Goal: Task Accomplishment & Management: Manage account settings

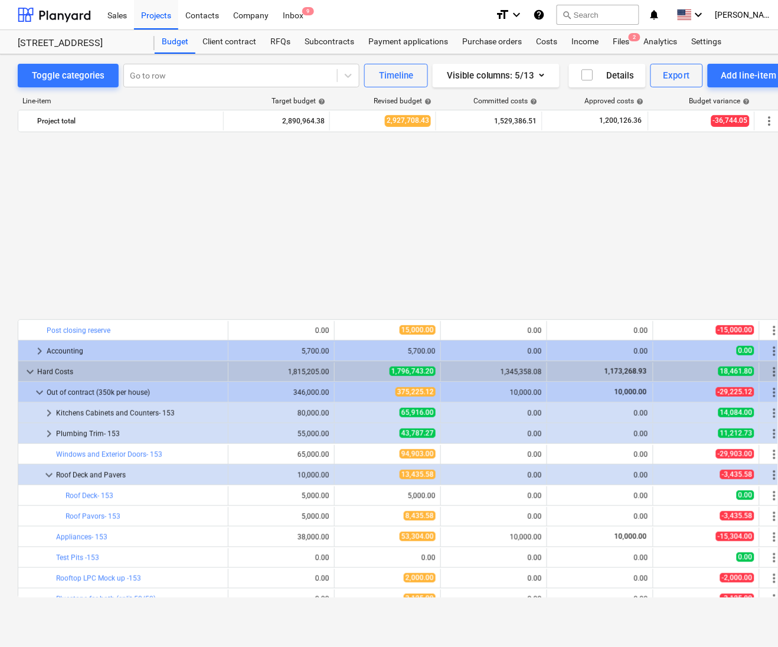
scroll to position [250, 0]
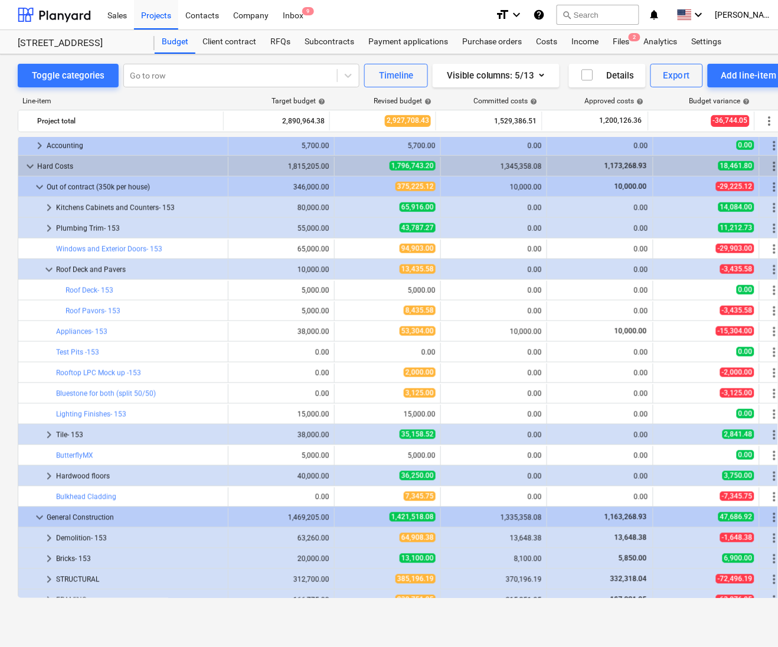
click at [44, 275] on span "keyboard_arrow_down" at bounding box center [49, 270] width 14 height 14
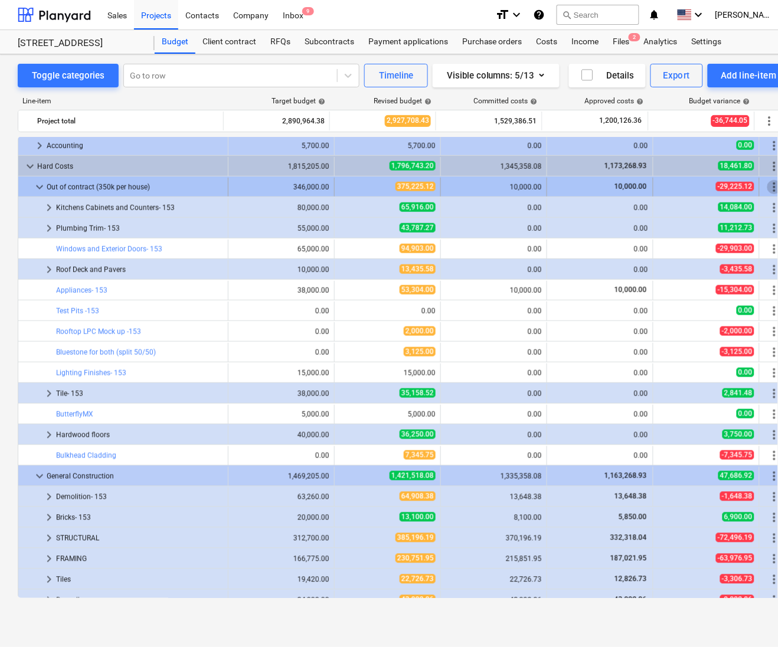
click at [769, 193] on span "more_vert" at bounding box center [774, 187] width 14 height 14
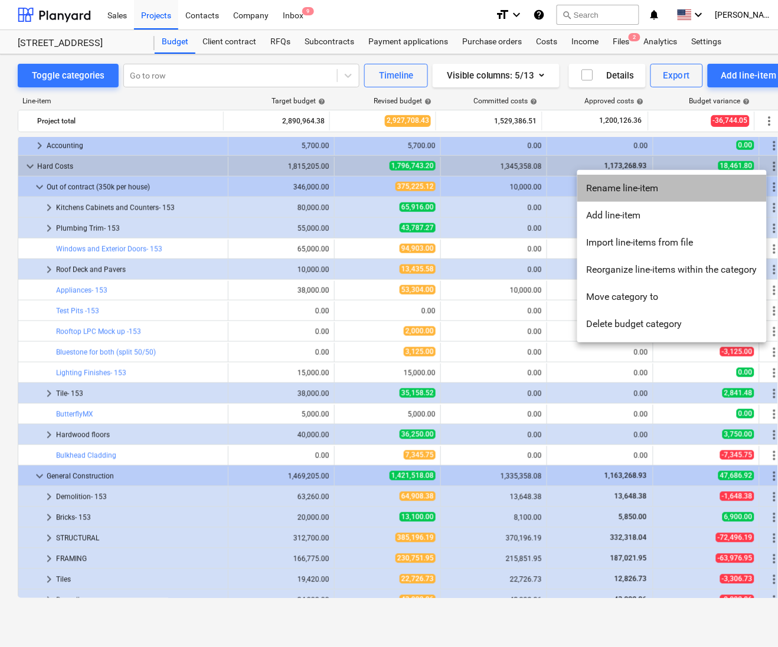
click at [640, 191] on li "Rename line-item" at bounding box center [671, 188] width 189 height 27
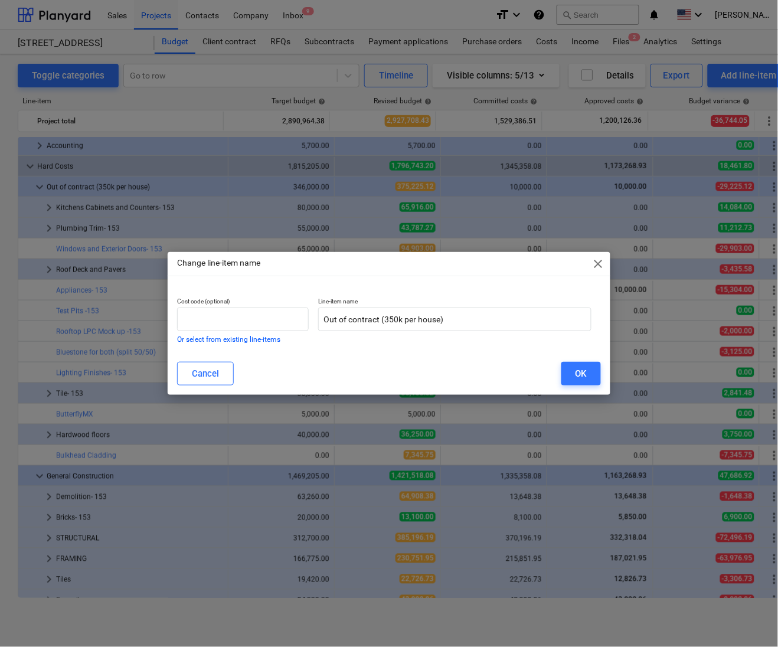
click at [600, 261] on span "close" at bounding box center [598, 264] width 14 height 14
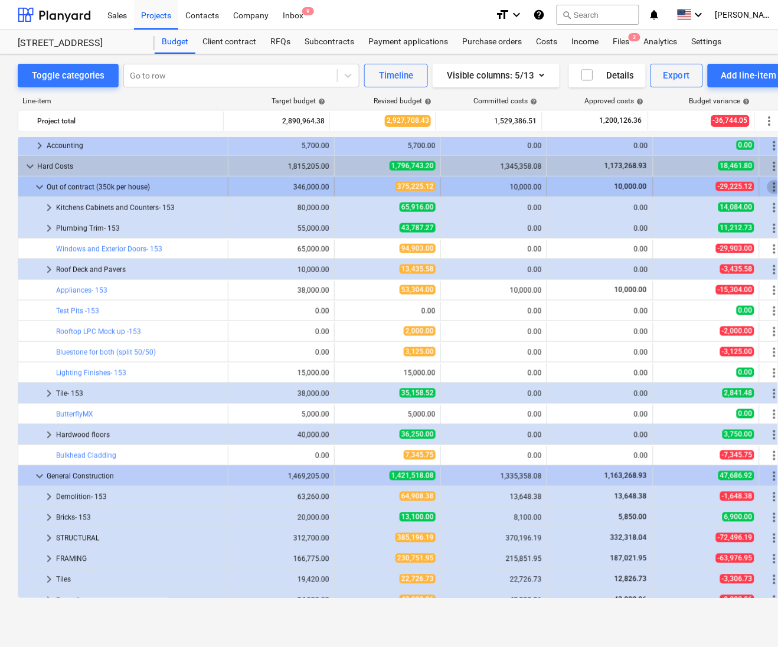
click at [776, 183] on span "more_vert" at bounding box center [774, 187] width 14 height 14
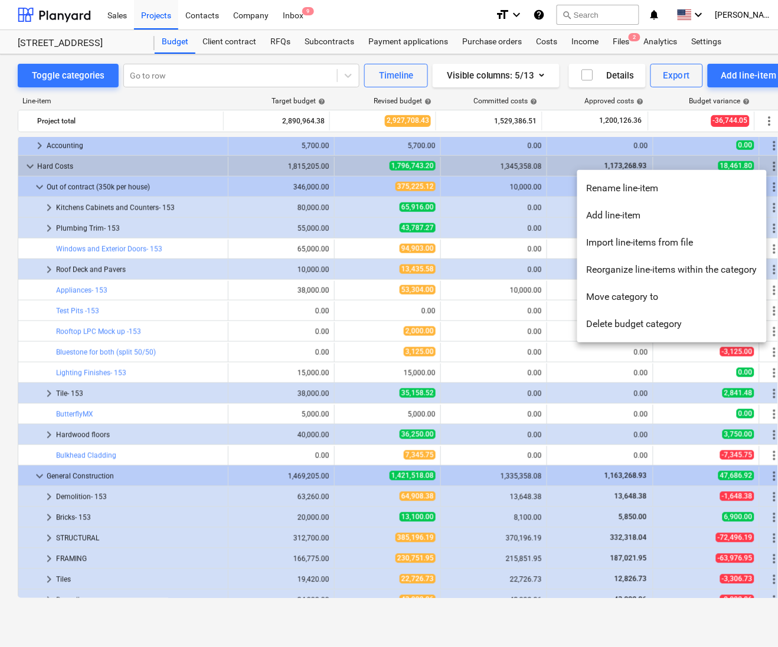
click at [520, 191] on div at bounding box center [389, 323] width 778 height 647
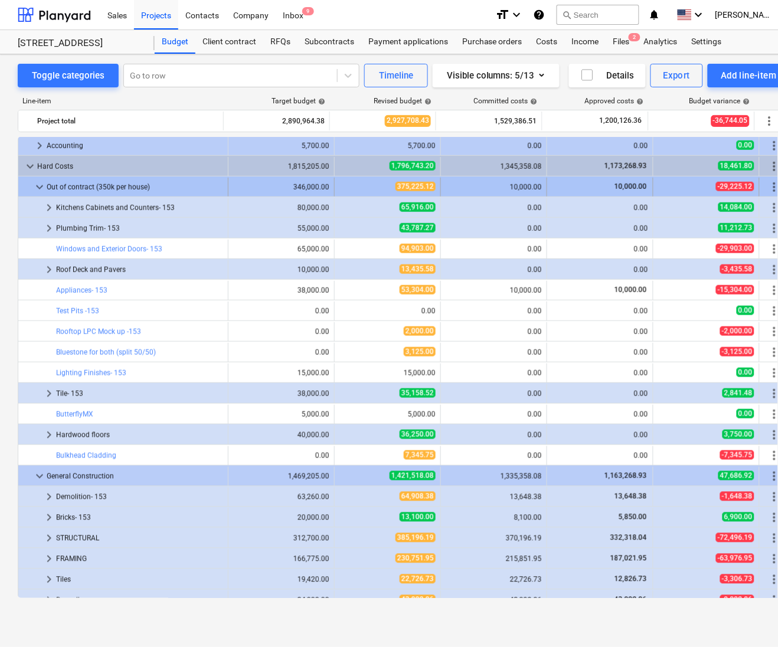
click at [769, 186] on span "more_vert" at bounding box center [774, 187] width 14 height 14
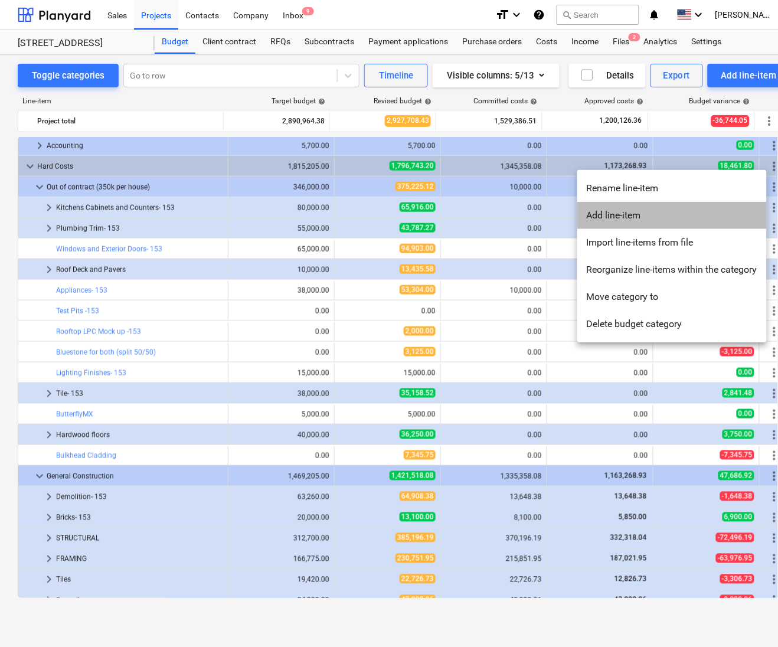
click at [710, 212] on li "Add line-item" at bounding box center [671, 215] width 189 height 27
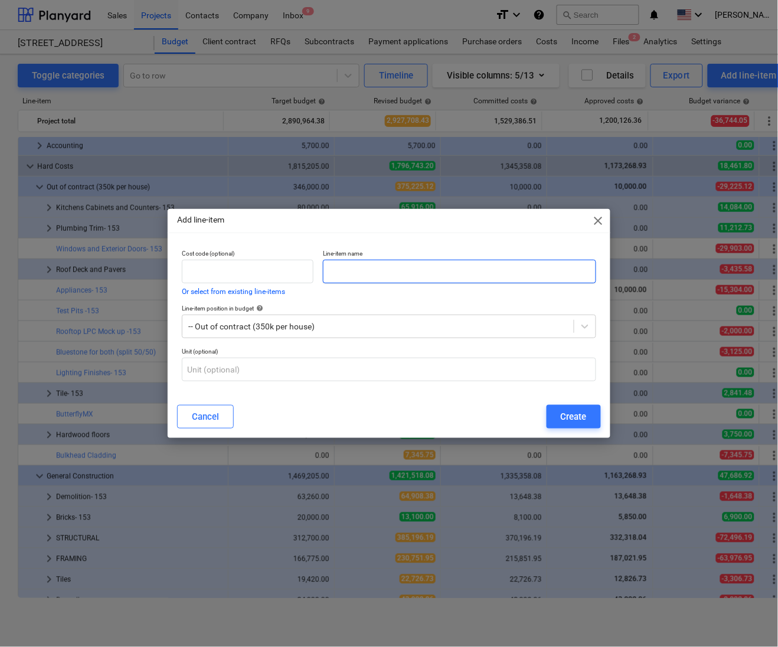
click at [443, 271] on input "text" at bounding box center [459, 272] width 273 height 24
type input "A"
type input "Misc Orders"
click at [573, 419] on div "Create" at bounding box center [573, 416] width 26 height 15
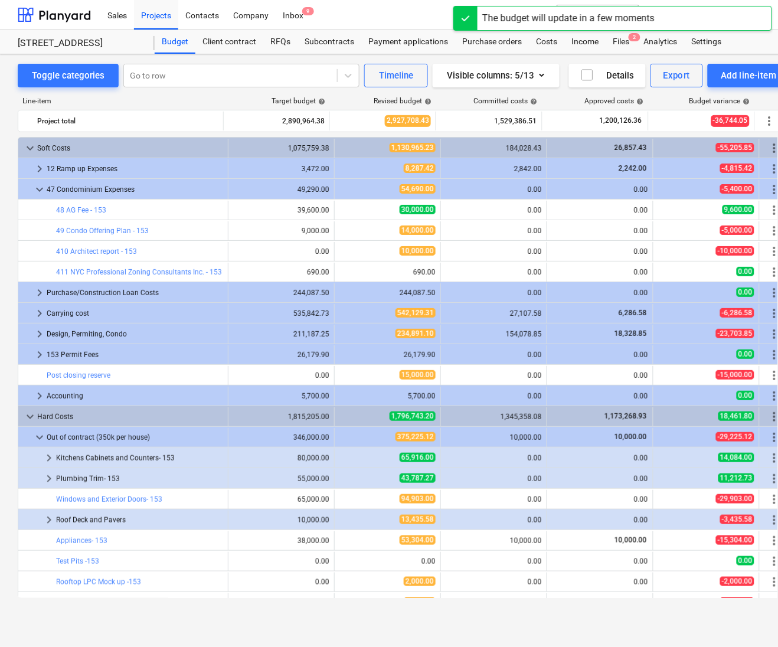
scroll to position [250, 0]
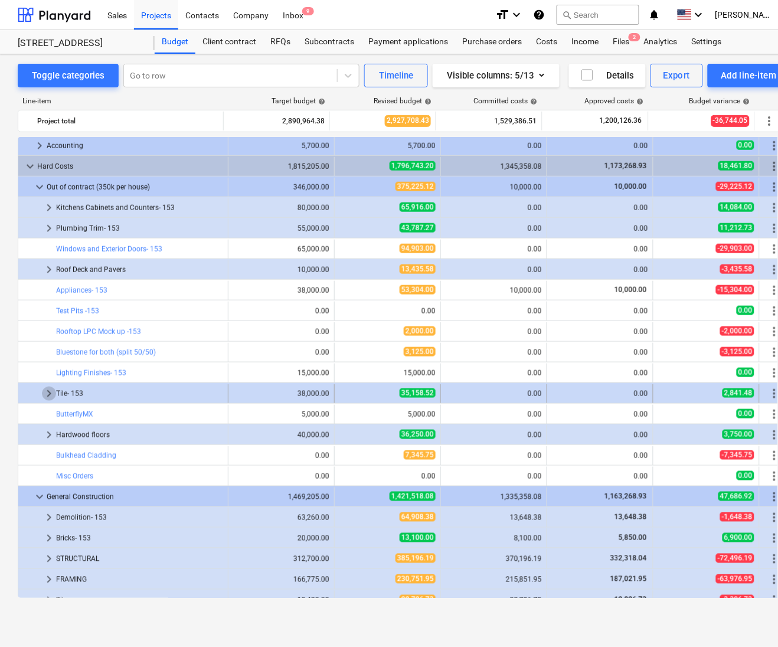
click at [55, 396] on span "keyboard_arrow_right" at bounding box center [49, 393] width 14 height 14
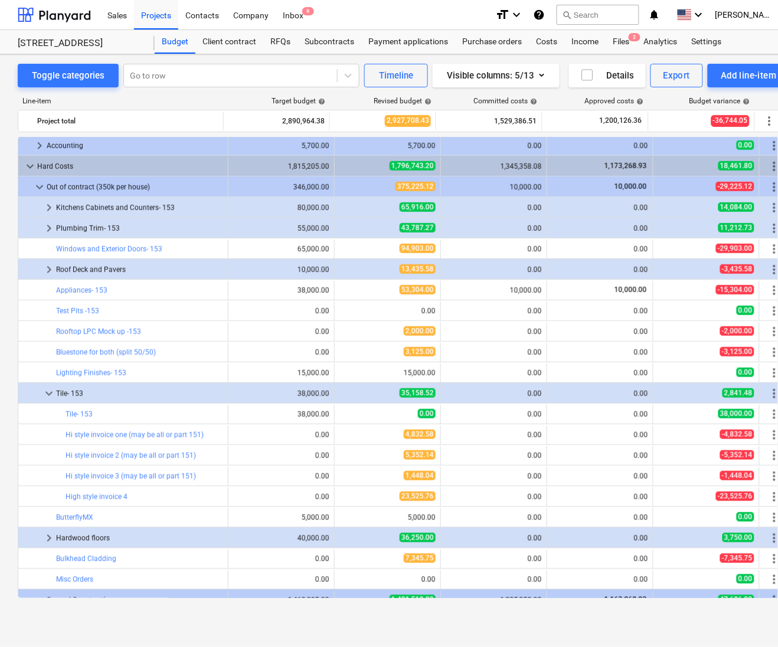
click at [773, 392] on span "more_vert" at bounding box center [774, 393] width 14 height 14
click at [771, 392] on span "more_vert" at bounding box center [774, 393] width 14 height 14
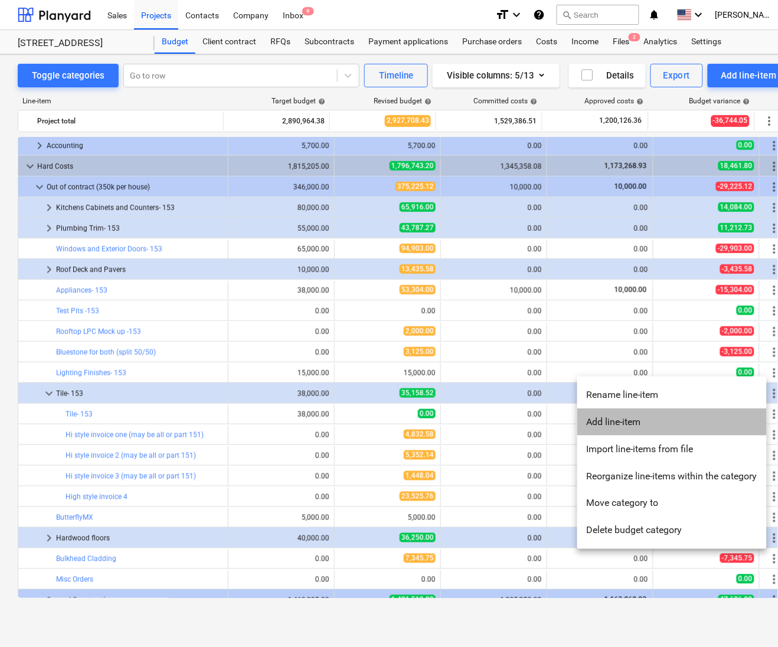
click at [621, 428] on li "Add line-item" at bounding box center [671, 421] width 189 height 27
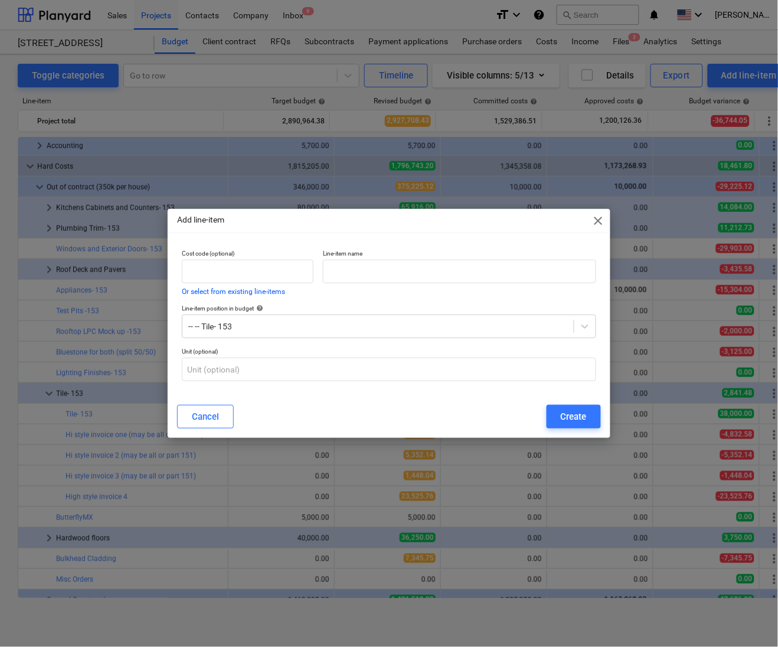
click at [501, 283] on div "Line-item name" at bounding box center [459, 272] width 283 height 55
click at [519, 274] on input "text" at bounding box center [459, 272] width 273 height 24
type input "Saddles"
click at [568, 424] on div "Create" at bounding box center [573, 416] width 26 height 15
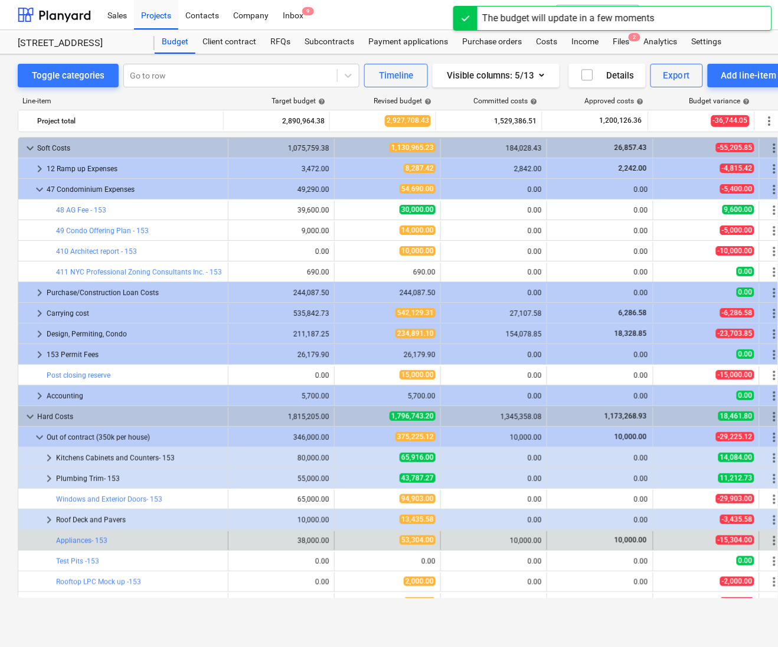
scroll to position [250, 0]
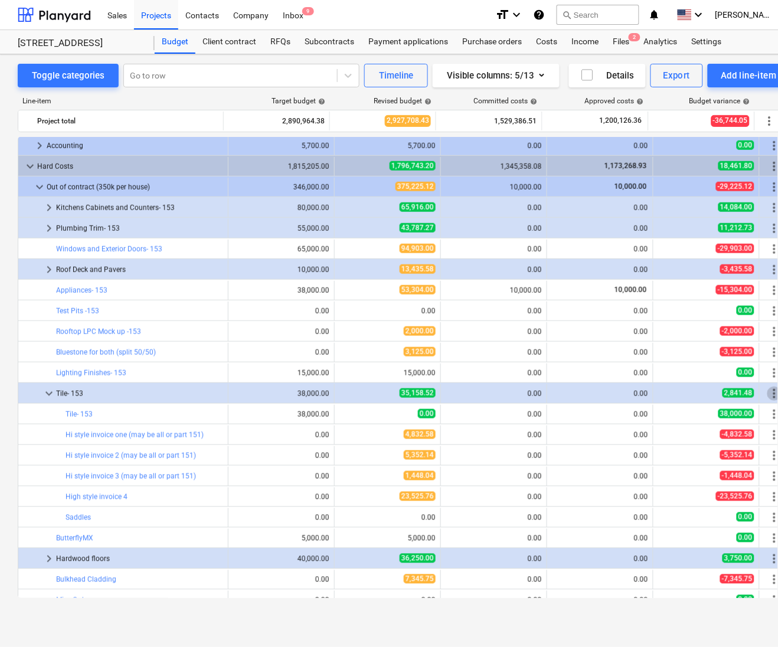
click at [771, 399] on span "more_vert" at bounding box center [774, 393] width 14 height 14
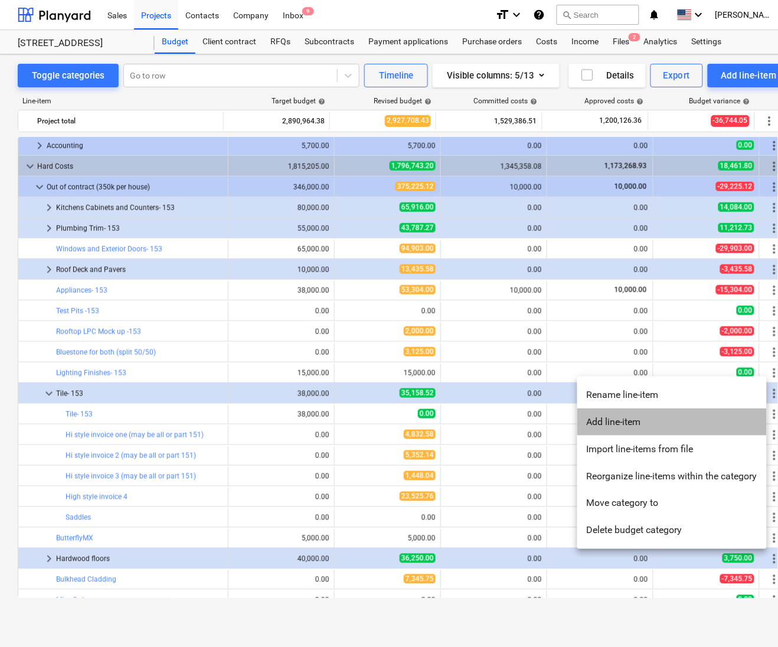
click at [680, 417] on li "Add line-item" at bounding box center [671, 421] width 189 height 27
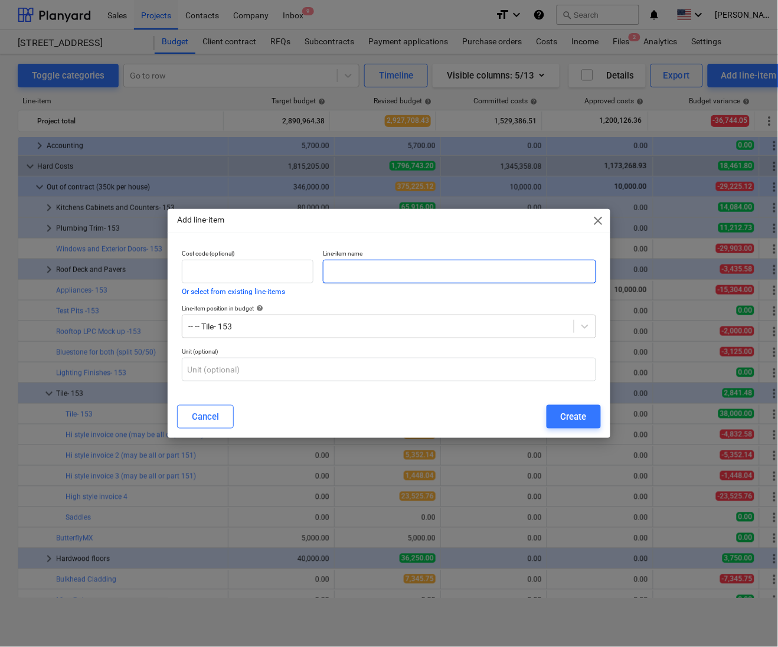
click at [445, 276] on input "text" at bounding box center [459, 272] width 273 height 24
type input "Penetrating sealer"
click at [571, 419] on div "Create" at bounding box center [573, 416] width 26 height 15
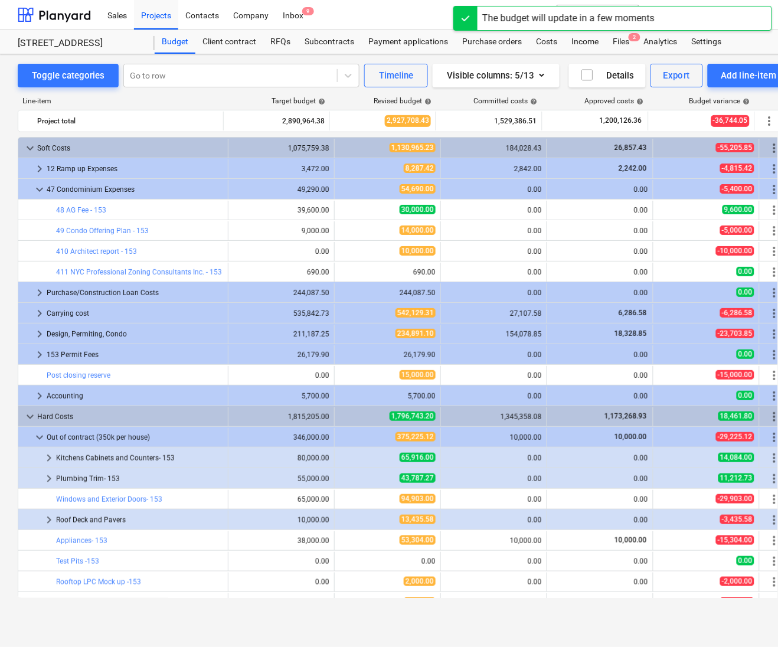
scroll to position [250, 0]
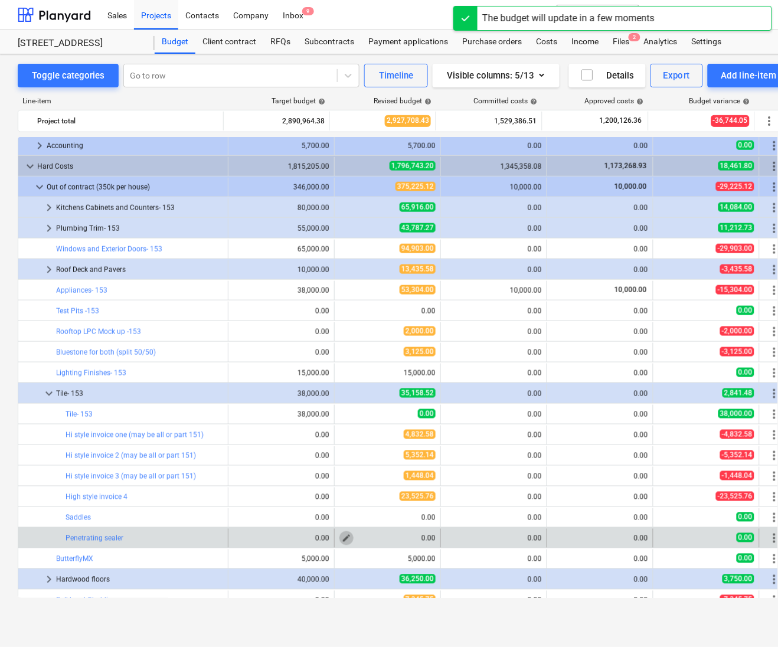
click at [344, 541] on span "edit" at bounding box center [346, 537] width 9 height 9
type textarea "x"
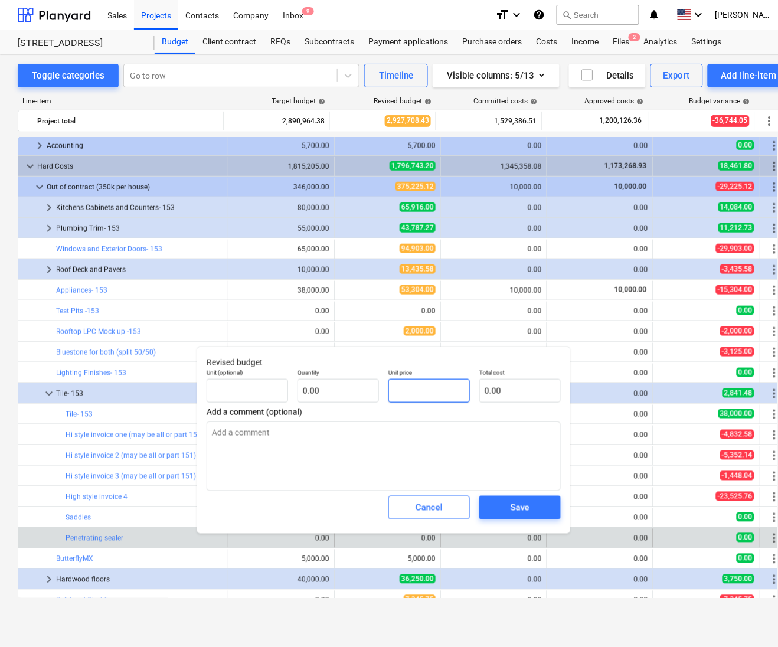
click at [463, 402] on input "text" at bounding box center [428, 391] width 81 height 24
click at [444, 396] on input "text" at bounding box center [428, 391] width 81 height 24
type textarea "x"
type input "pcs"
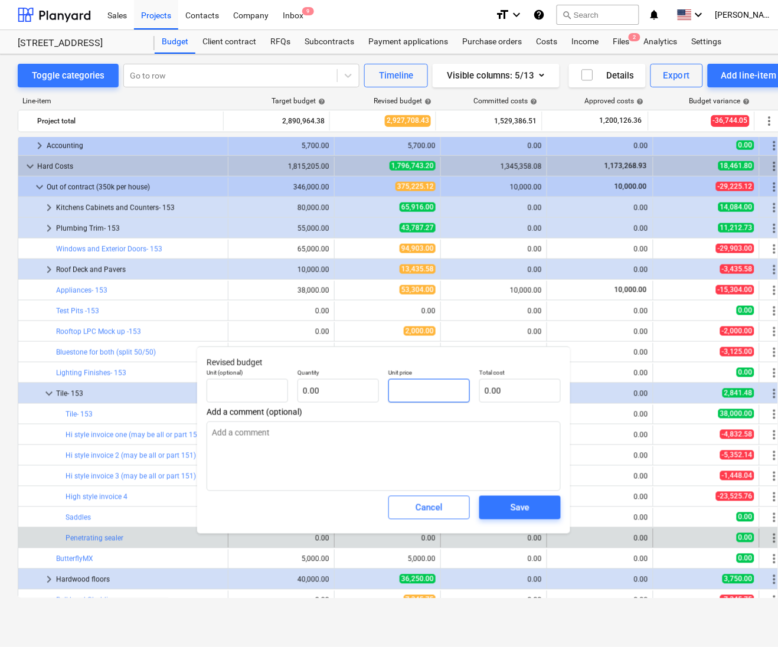
type input "1"
type input "1.00"
type textarea "x"
type input "14"
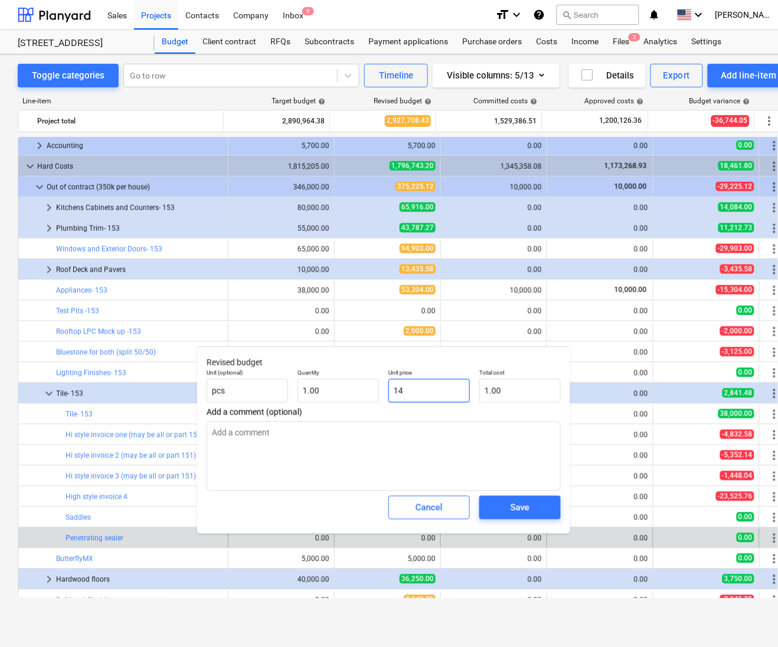
type input "14.00"
type textarea "x"
type input "144"
type input "144.00"
type textarea "x"
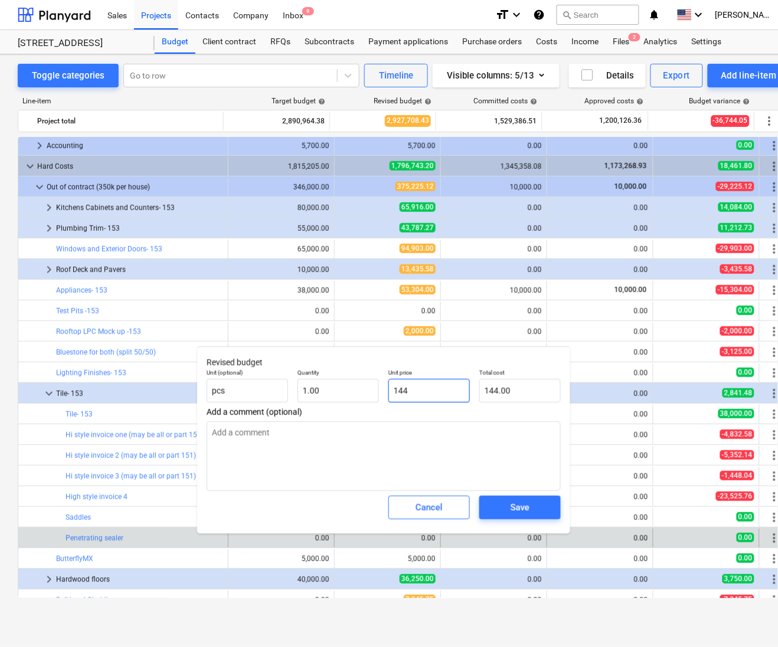
type input "1448"
type input "1,448.00"
type textarea "x"
type input "1448."
type textarea "x"
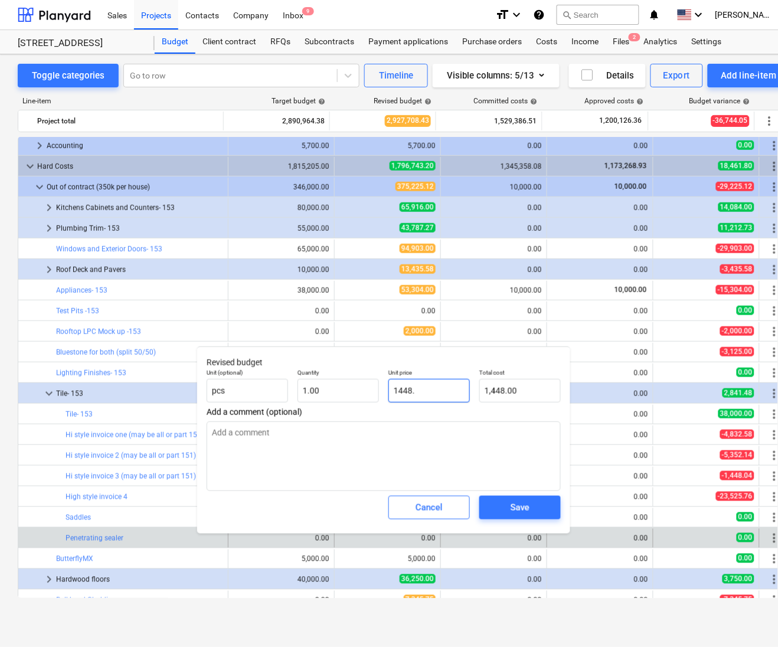
type input "1448.4"
type input "1,448.40"
type textarea "x"
type input "1448."
type input "1,448.00"
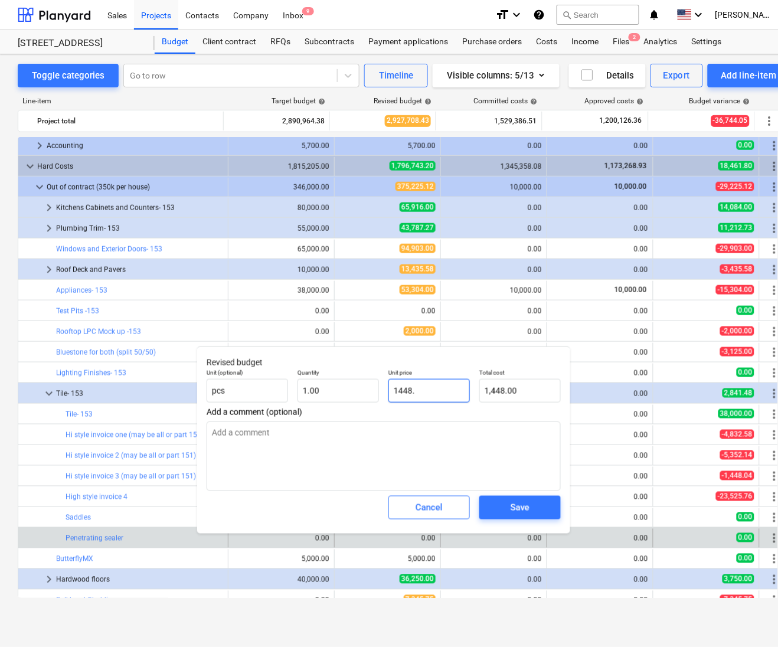
type textarea "x"
type input "1448.0"
type textarea "x"
type input "1448.04"
type input "1,448.04"
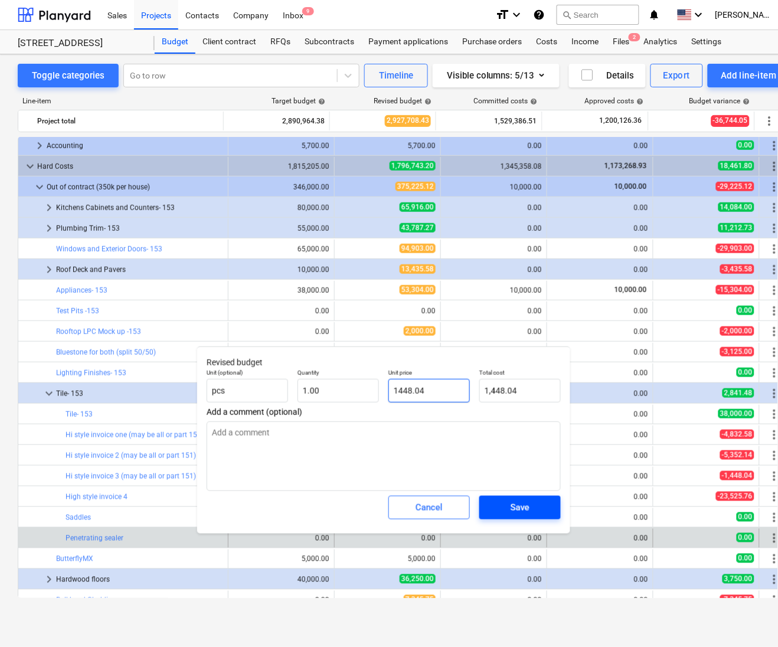
type input "1448.04"
type textarea "x"
type input "1,448.04"
click at [526, 517] on button "Save" at bounding box center [519, 508] width 81 height 24
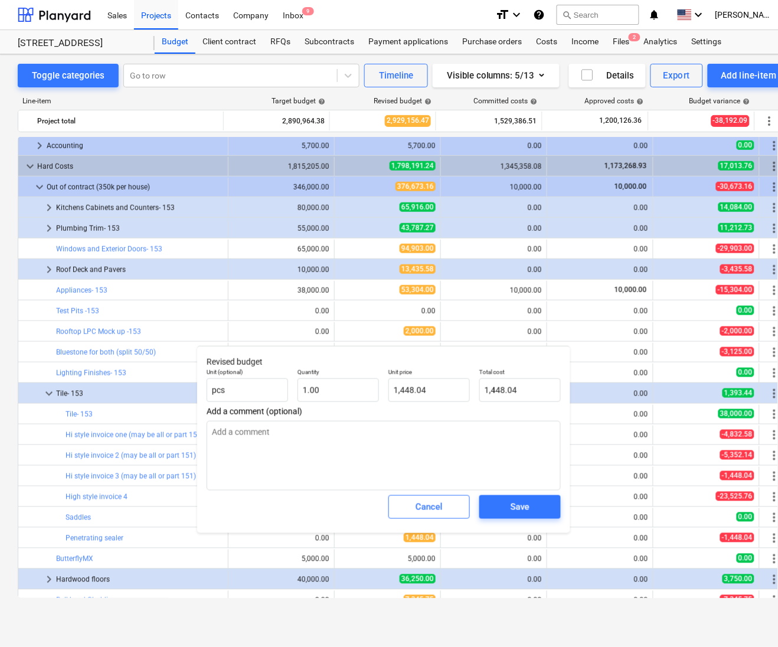
type textarea "x"
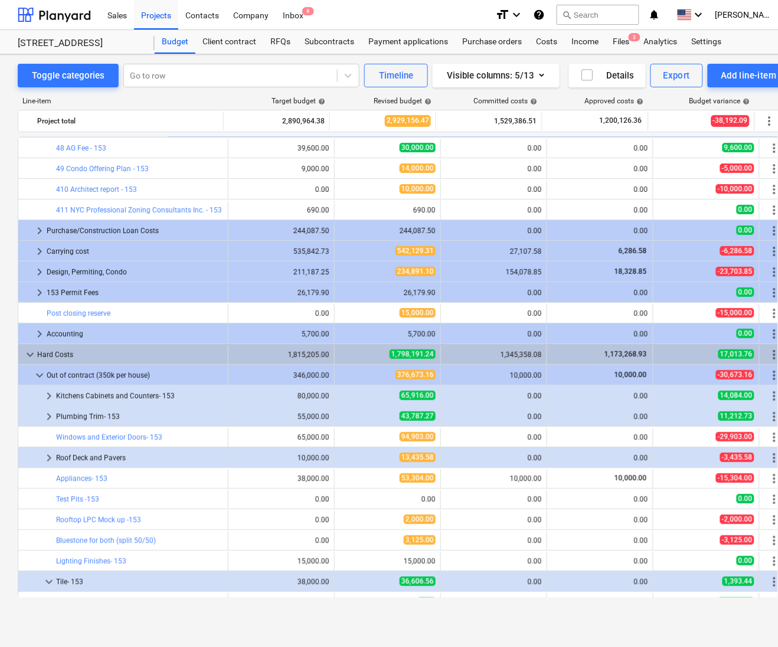
scroll to position [0, 0]
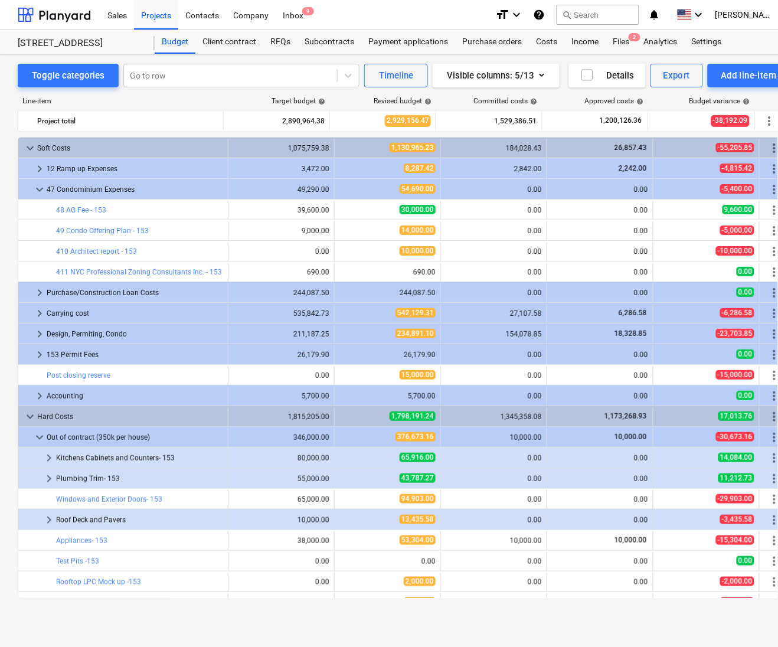
click at [235, 254] on span "edit" at bounding box center [239, 251] width 9 height 9
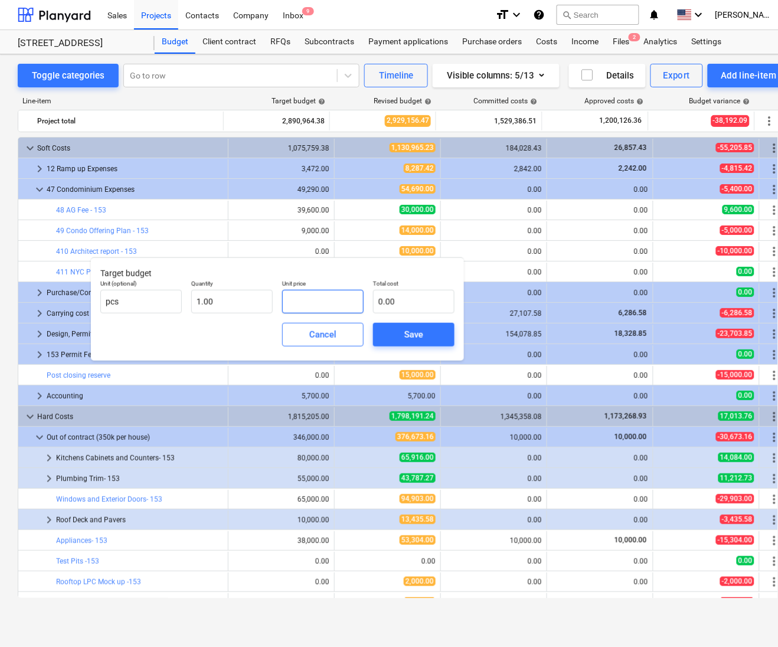
click at [324, 304] on input "text" at bounding box center [322, 302] width 81 height 24
type input "1"
type input "1.00"
type input "10"
type input "10.00"
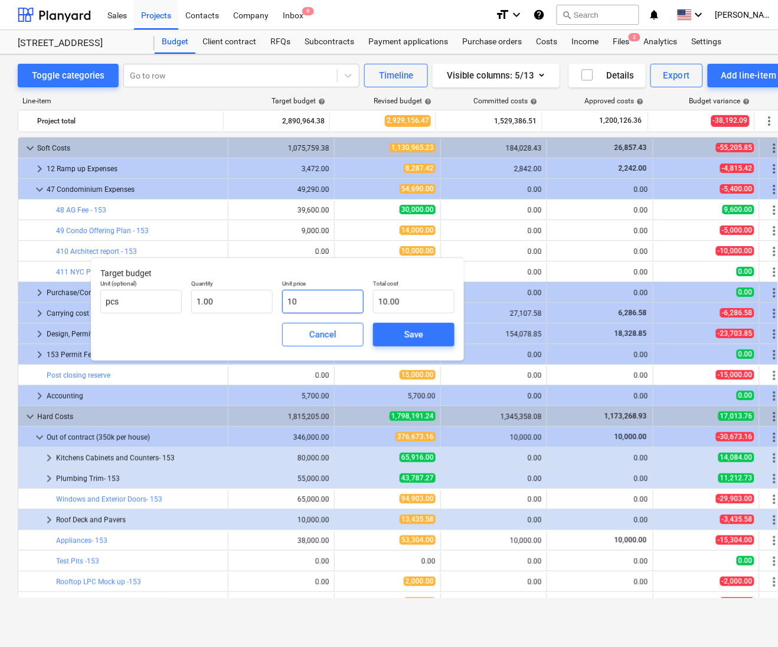
type input "100"
type input "100.00"
type input "1000"
type input "1,000.00"
type input "10000"
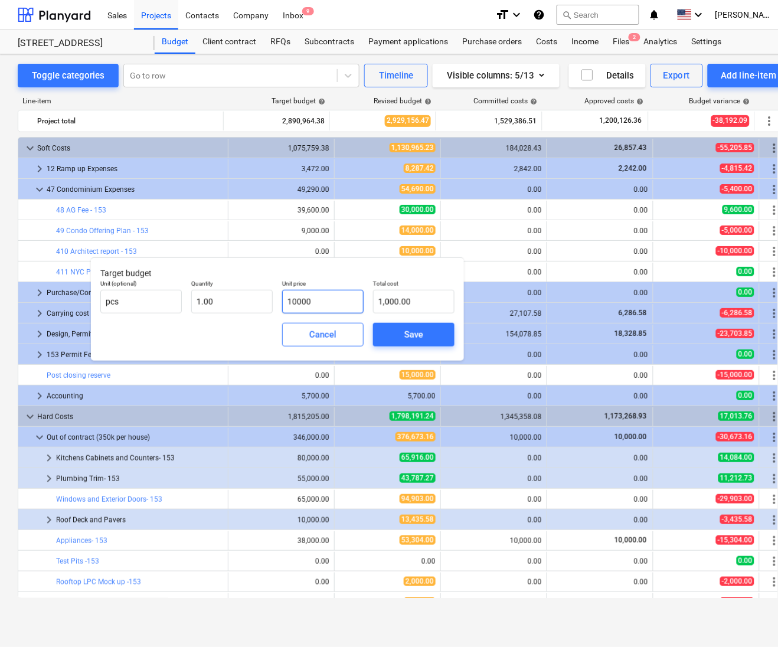
type input "10,000.00"
click at [426, 345] on button "Save" at bounding box center [413, 335] width 81 height 24
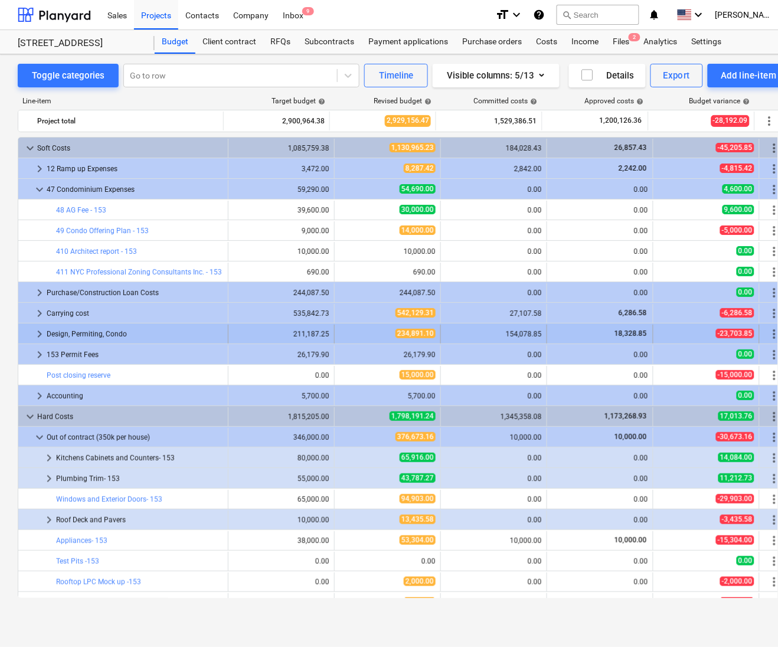
click at [34, 337] on span "keyboard_arrow_right" at bounding box center [39, 334] width 14 height 14
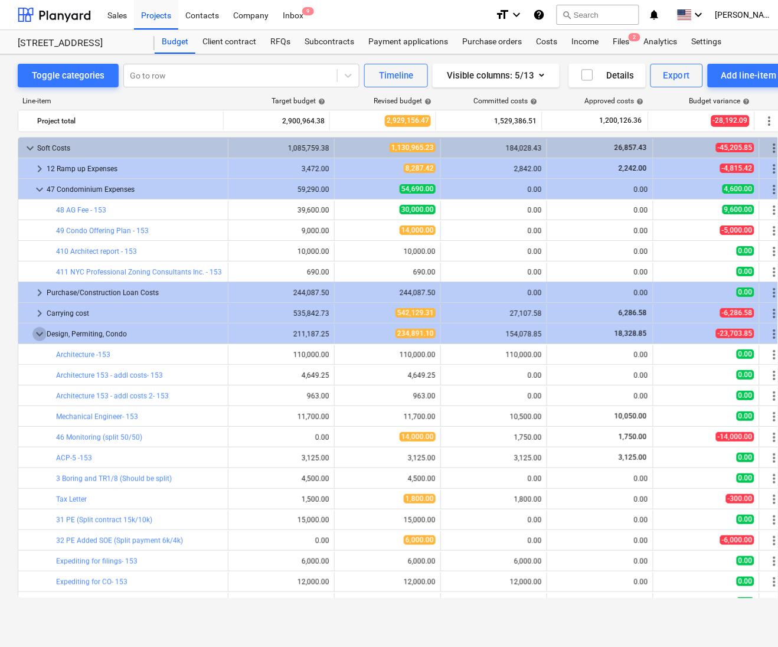
click at [34, 337] on span "keyboard_arrow_down" at bounding box center [39, 334] width 14 height 14
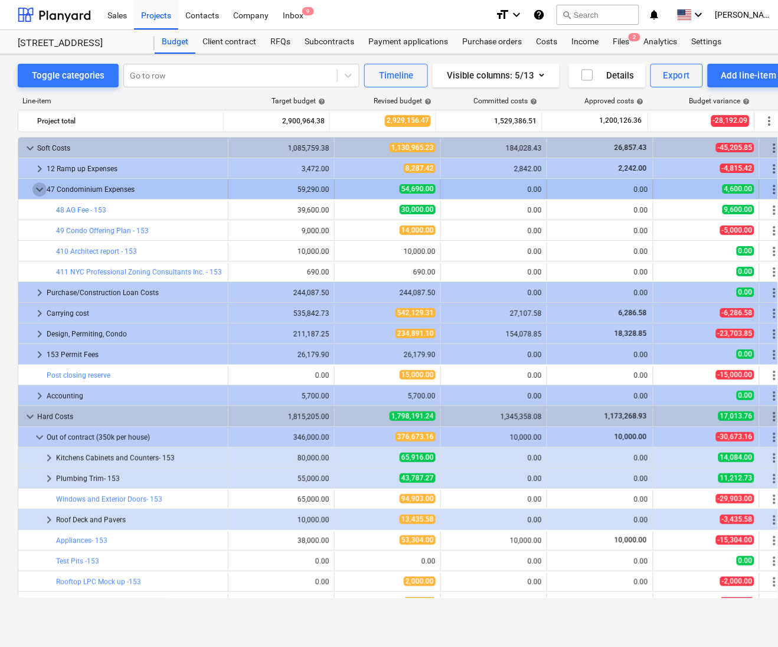
click at [37, 194] on span "keyboard_arrow_down" at bounding box center [39, 189] width 14 height 14
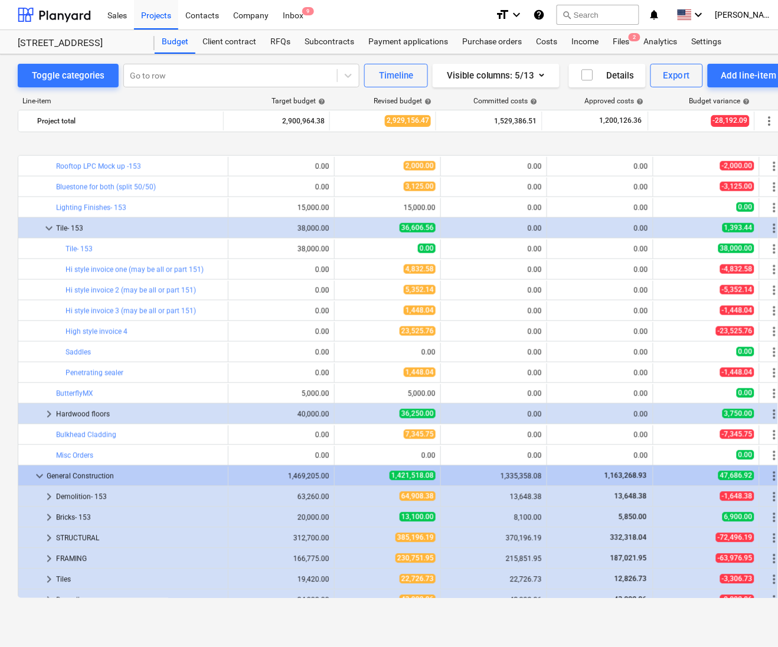
scroll to position [385, 0]
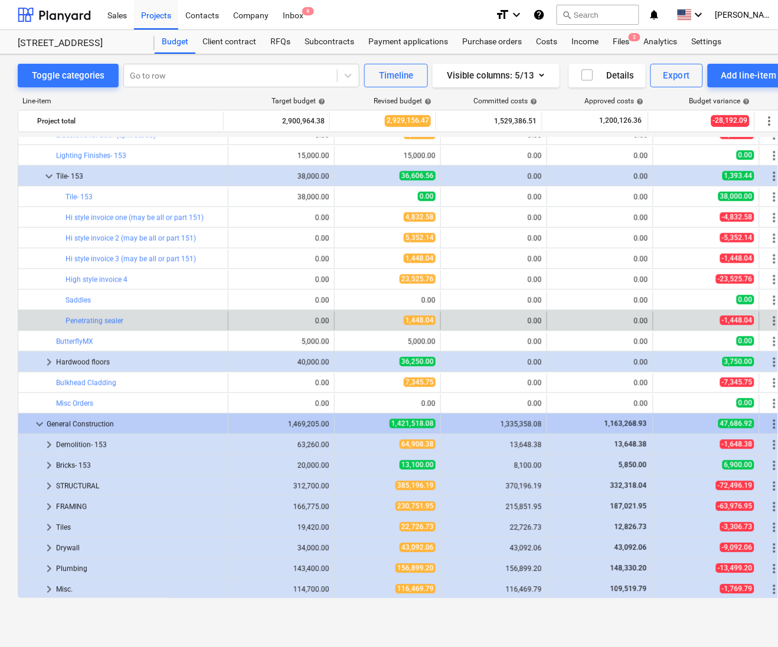
click at [772, 318] on span "more_vert" at bounding box center [774, 321] width 14 height 14
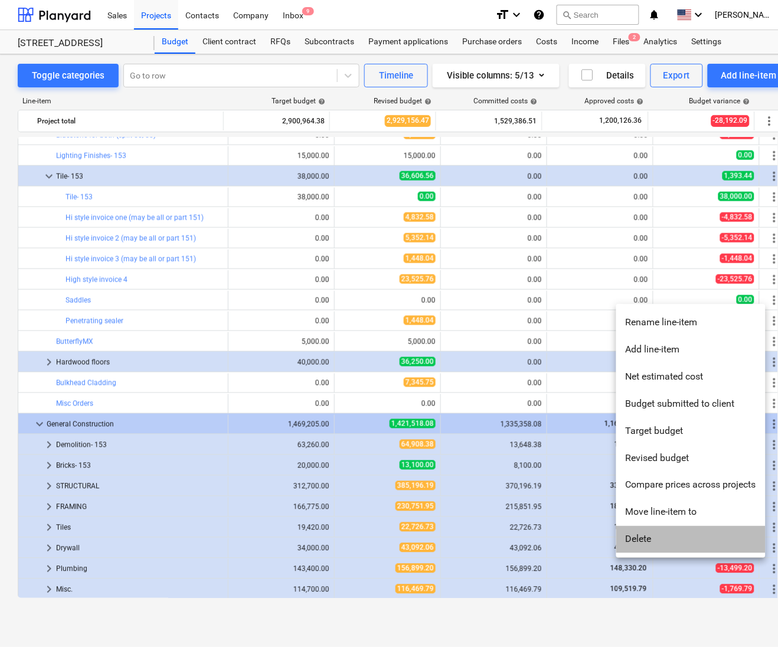
click at [641, 543] on li "Delete" at bounding box center [690, 539] width 149 height 27
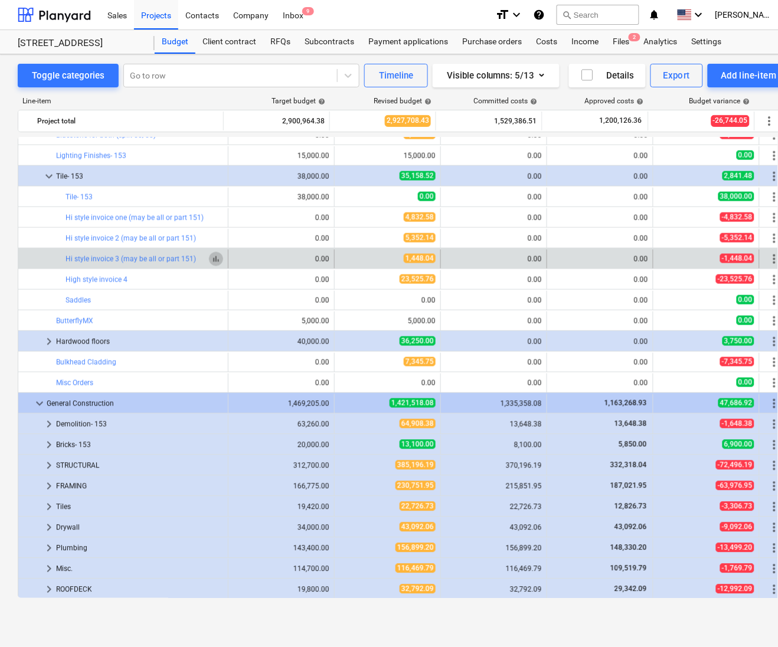
click at [214, 263] on span "bar_chart" at bounding box center [215, 258] width 9 height 9
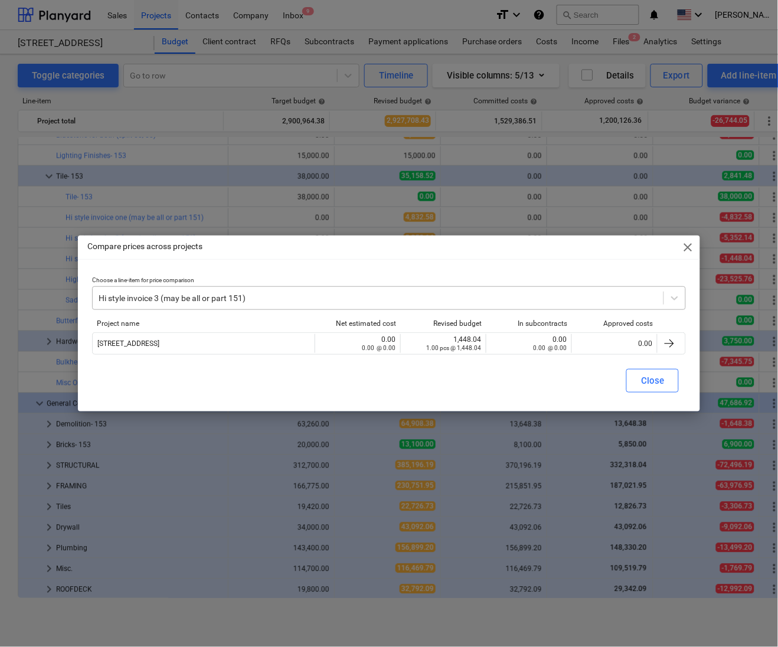
click at [261, 297] on div at bounding box center [378, 298] width 559 height 12
click at [237, 296] on div at bounding box center [378, 298] width 559 height 12
click at [679, 296] on icon at bounding box center [674, 298] width 12 height 12
click at [670, 301] on icon at bounding box center [674, 298] width 12 height 12
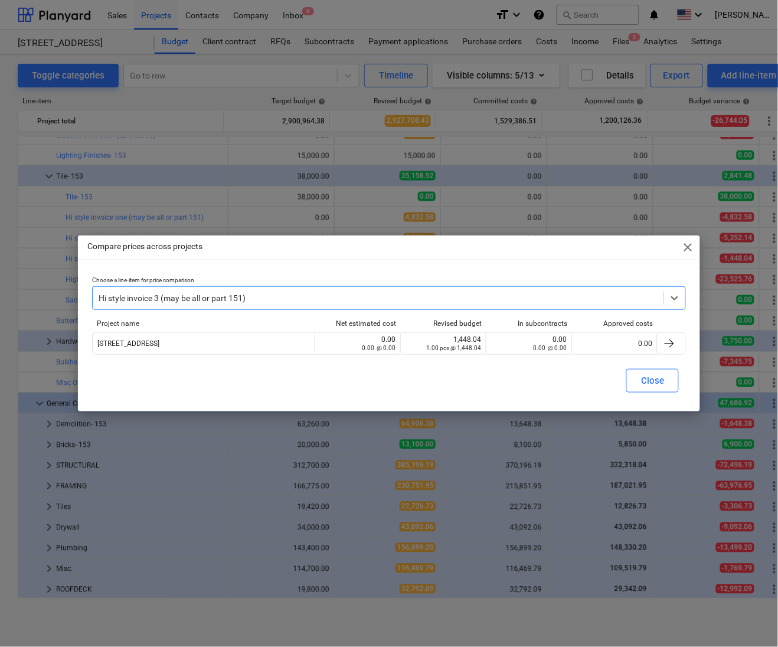
click at [691, 245] on span "close" at bounding box center [688, 247] width 14 height 14
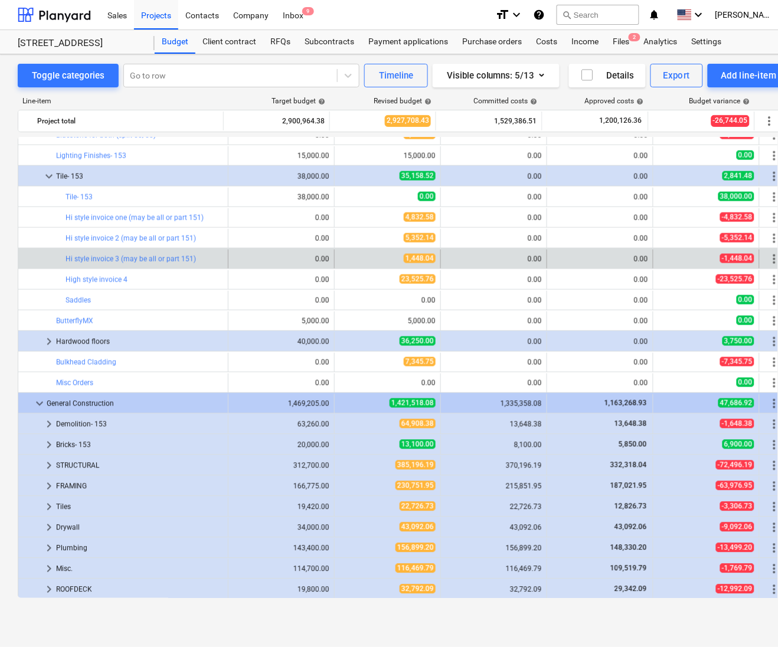
click at [773, 260] on span "more_vert" at bounding box center [774, 259] width 14 height 14
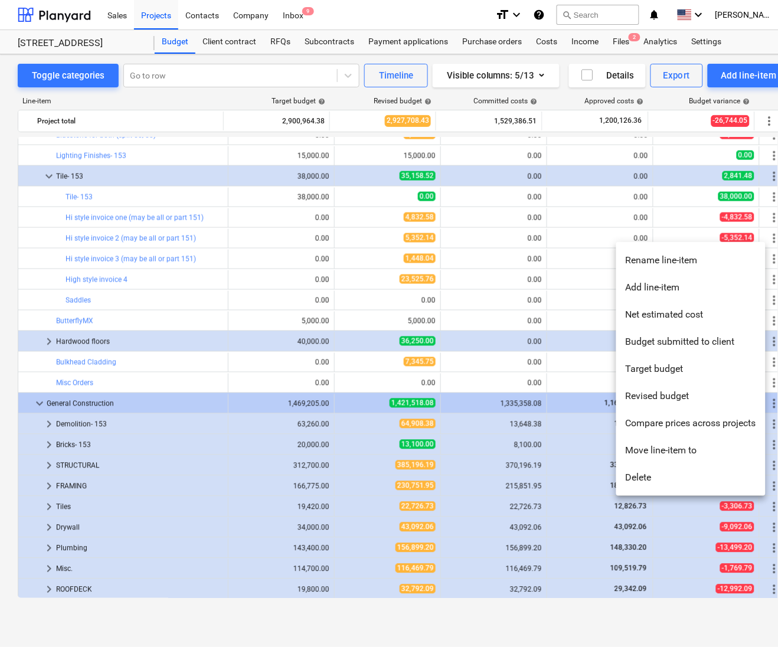
click at [661, 263] on li "Rename line-item" at bounding box center [690, 260] width 149 height 27
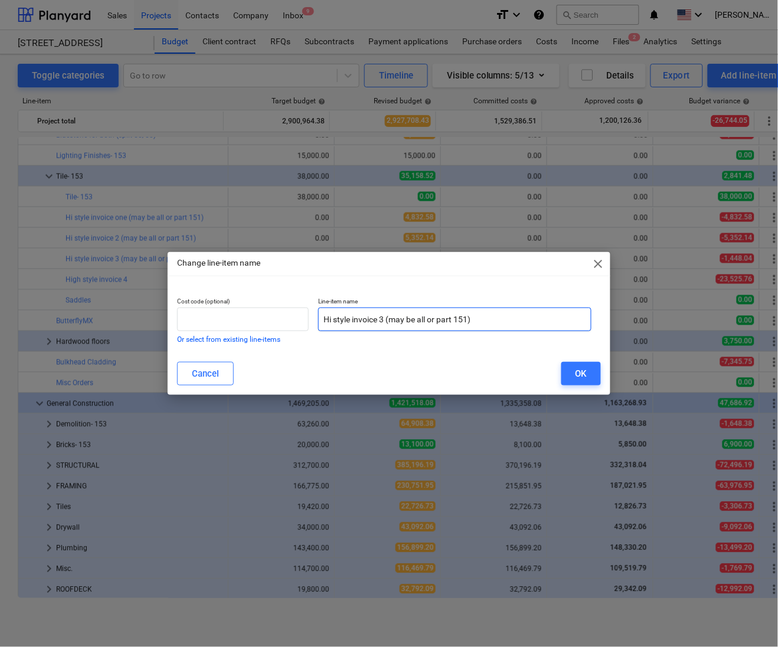
drag, startPoint x: 494, startPoint y: 321, endPoint x: 388, endPoint y: 326, distance: 105.7
click at [388, 326] on input "Hi style invoice 3 (may be all or part 151)" at bounding box center [454, 319] width 273 height 24
type input "Hi style invoice 3 sealer (50/50)"
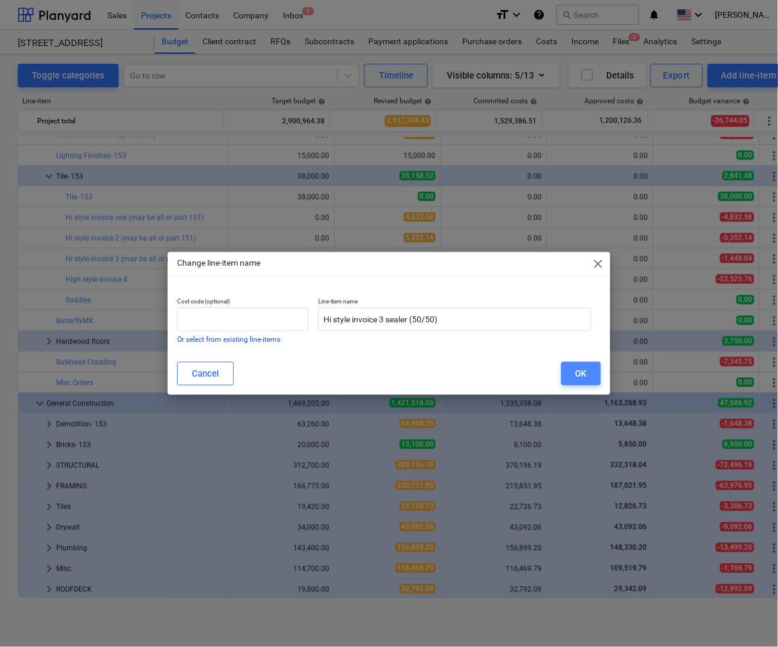
click at [573, 373] on button "OK" at bounding box center [581, 374] width 40 height 24
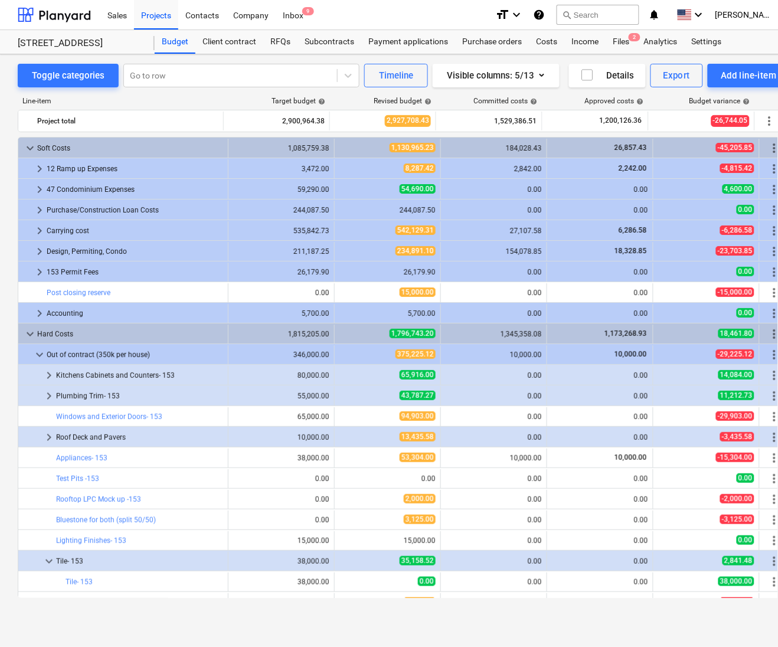
scroll to position [385, 0]
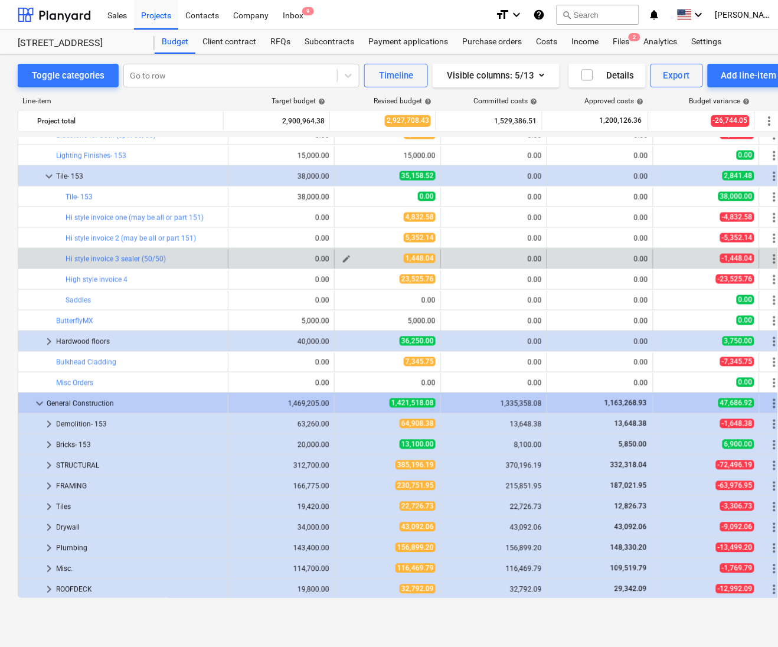
click at [415, 262] on span "1,448.04" at bounding box center [420, 258] width 32 height 9
click at [342, 261] on span "edit" at bounding box center [346, 258] width 9 height 9
type textarea "x"
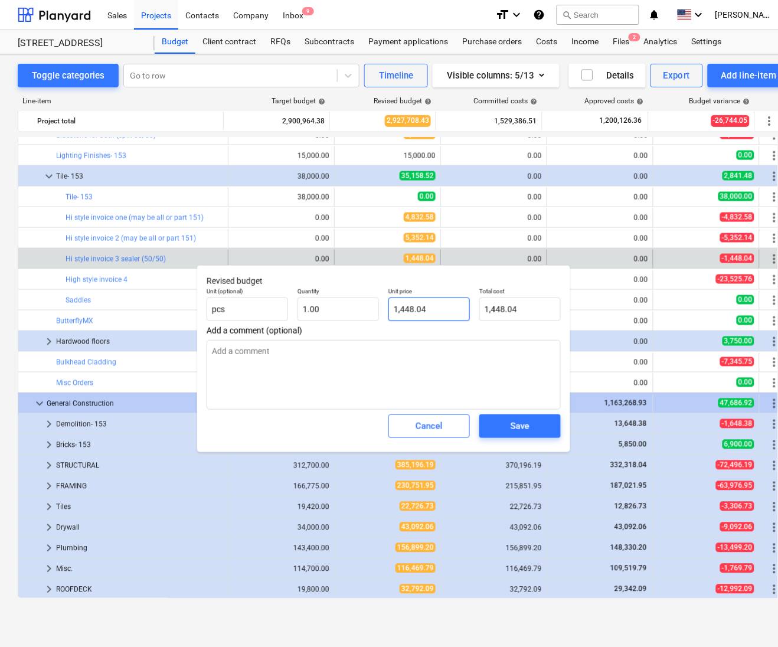
type input "1448.04"
drag, startPoint x: 432, startPoint y: 309, endPoint x: 387, endPoint y: 312, distance: 45.5
click at [387, 312] on div "Unit price 1448.04" at bounding box center [428, 304] width 91 height 43
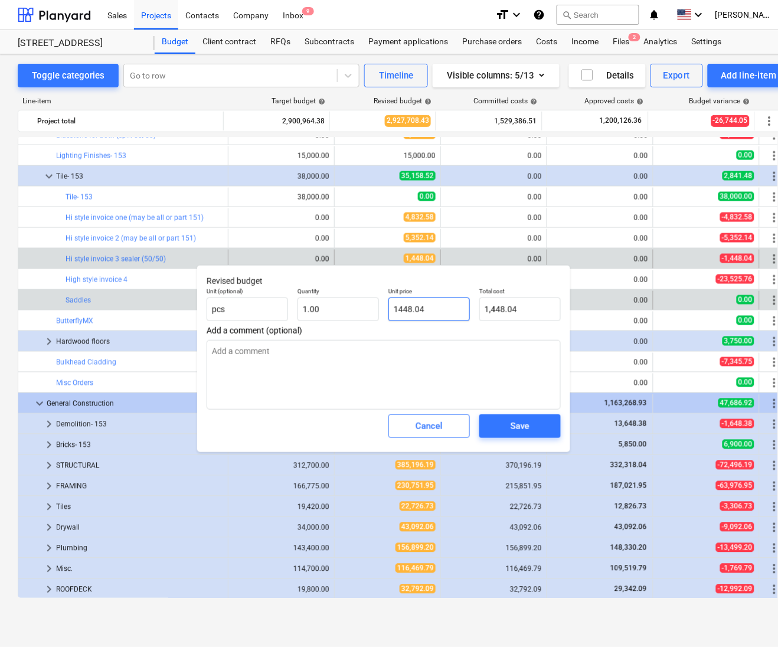
type textarea "x"
type input "7"
type input "7.00"
type textarea "x"
type input "72"
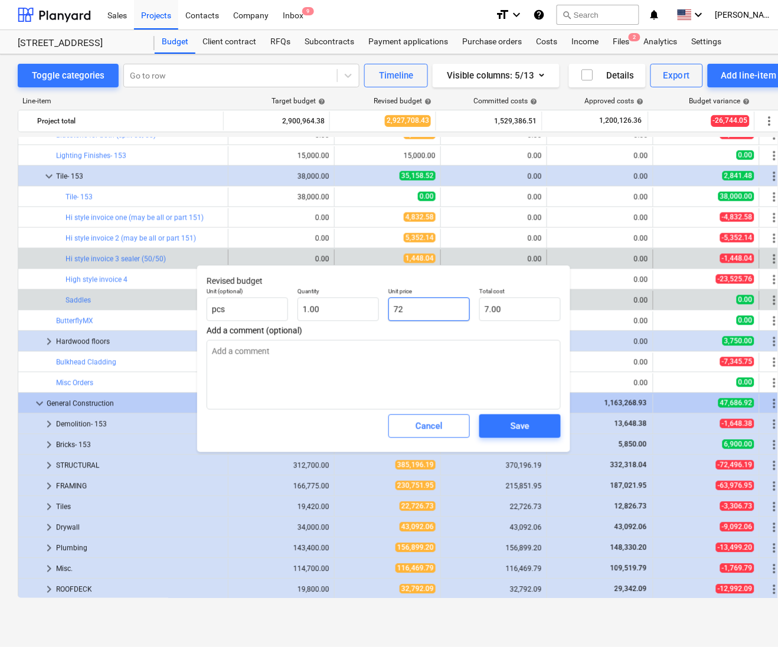
type input "72.00"
type textarea "x"
type input "724"
type input "724.00"
type textarea "x"
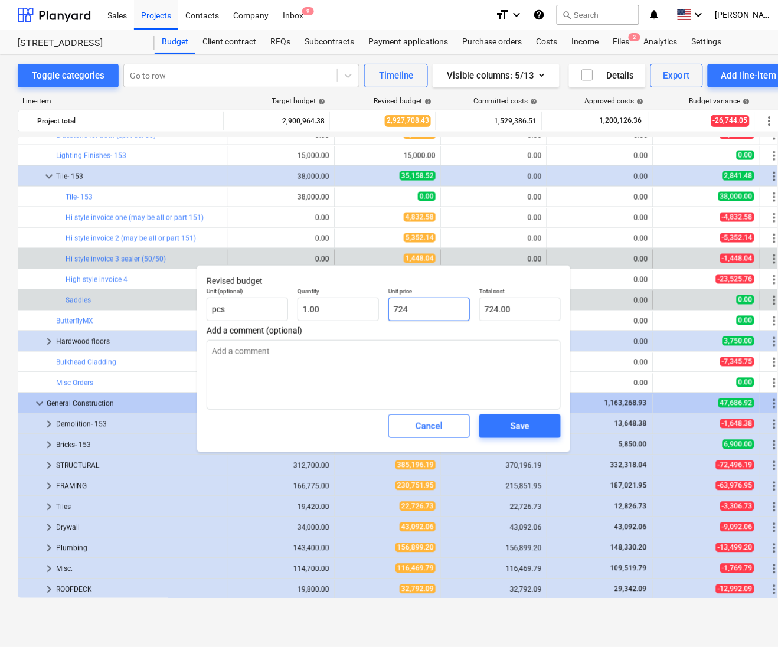
type input "724."
type textarea "x"
type input "724.0"
type textarea "x"
type input "724.04"
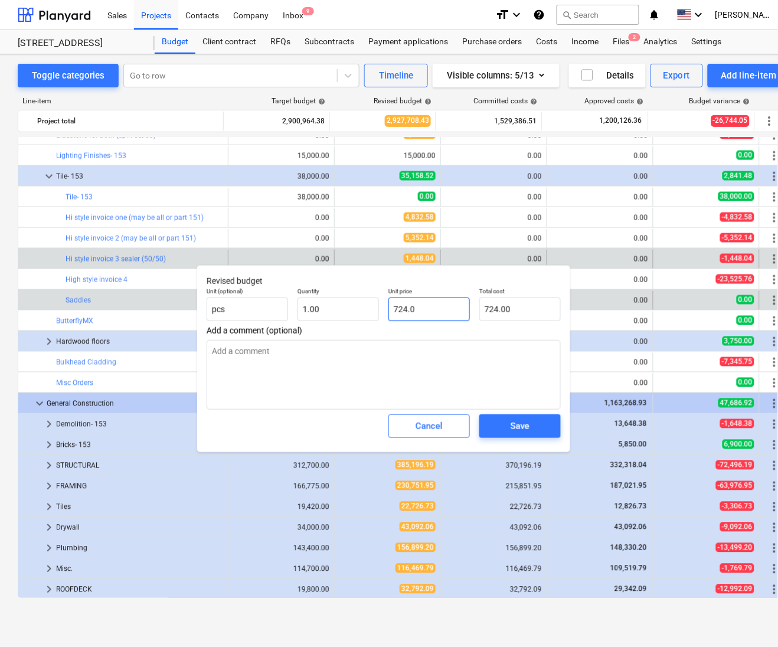
type input "724.04"
type textarea "x"
type input "724.0"
type input "724.00"
type textarea "x"
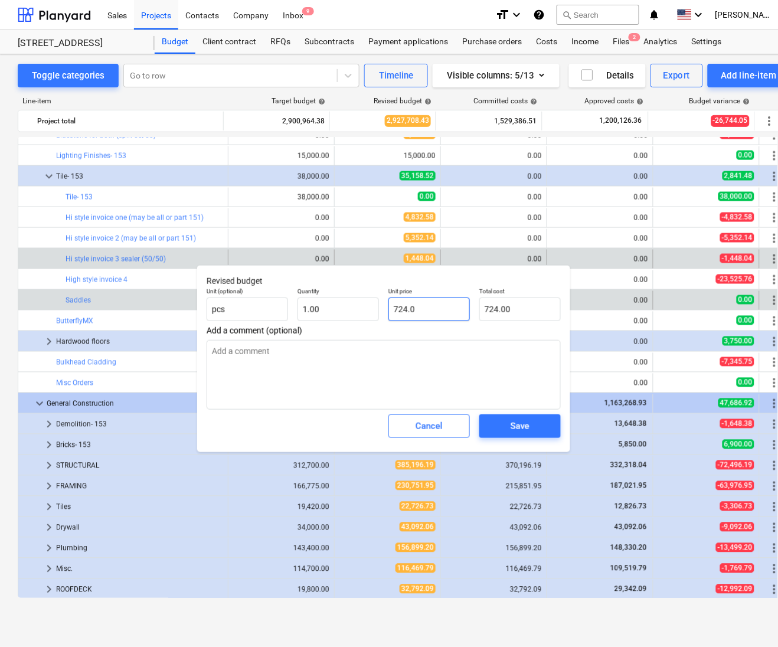
type input "724.02"
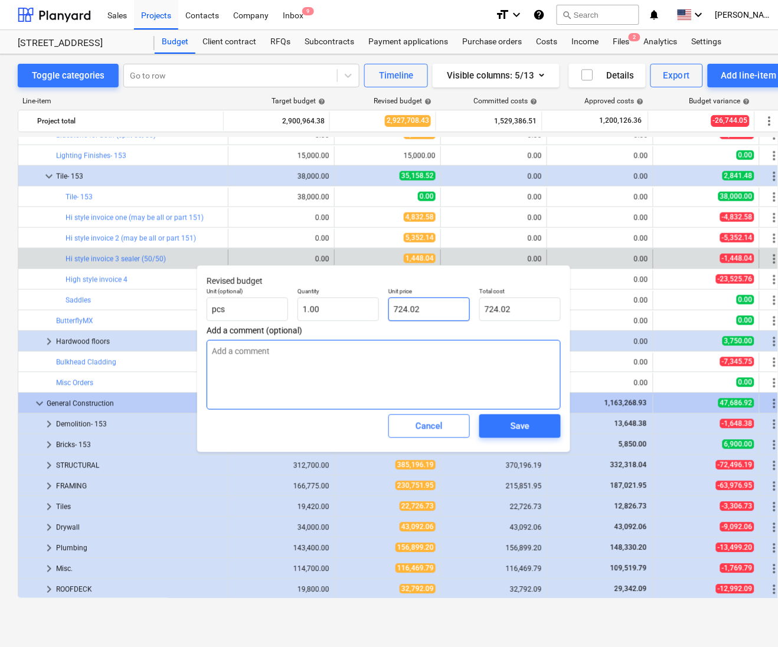
type input "724.02"
click at [484, 378] on textarea at bounding box center [383, 375] width 354 height 70
type textarea "x"
type textarea "h"
type textarea "x"
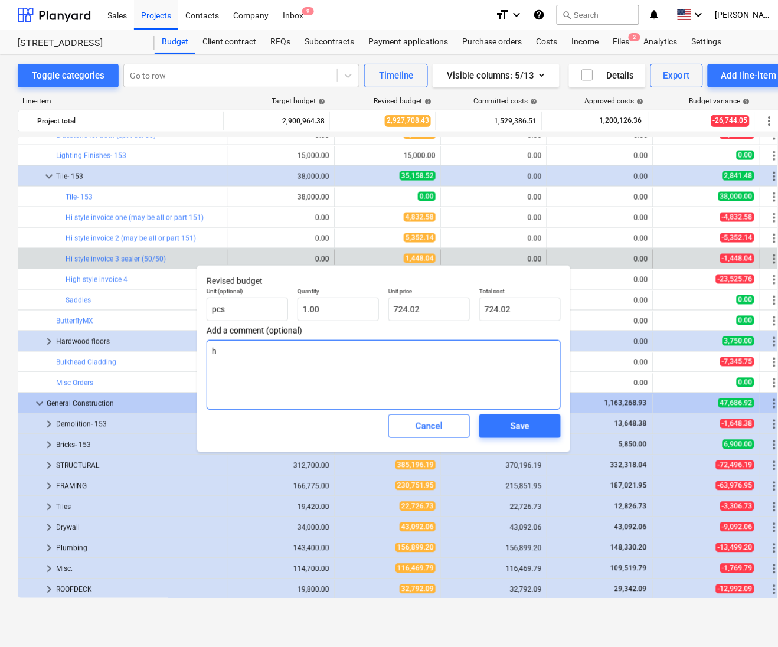
type textarea "ha"
type textarea "x"
type textarea "hal"
type textarea "x"
type textarea "half"
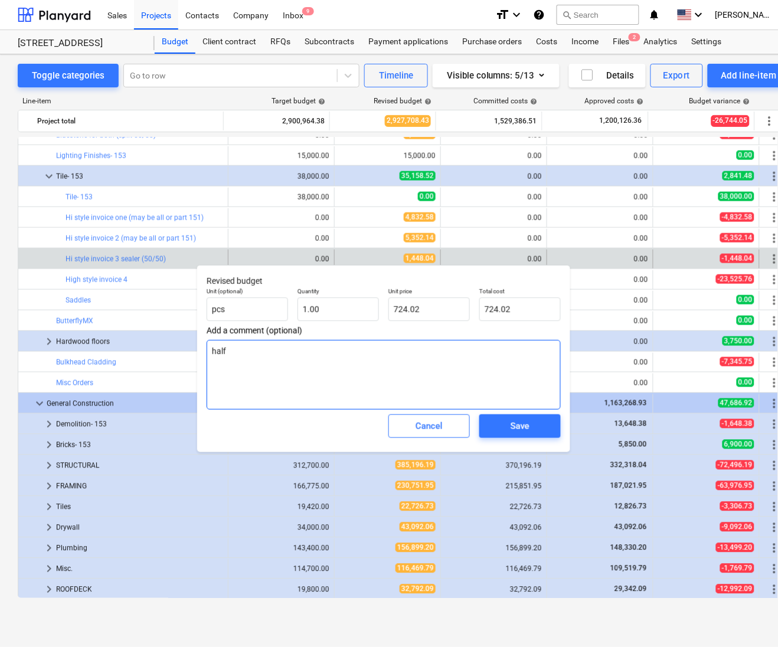
type textarea "x"
type textarea "half"
type textarea "x"
type textarea "half o"
type textarea "x"
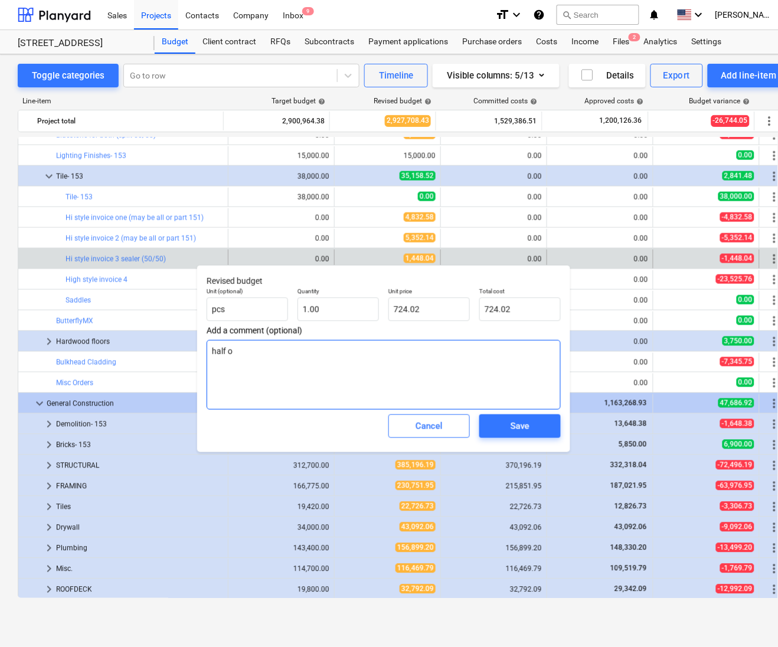
type textarea "half of"
type textarea "x"
type textarea "half of"
type textarea "x"
type textarea "half of 1"
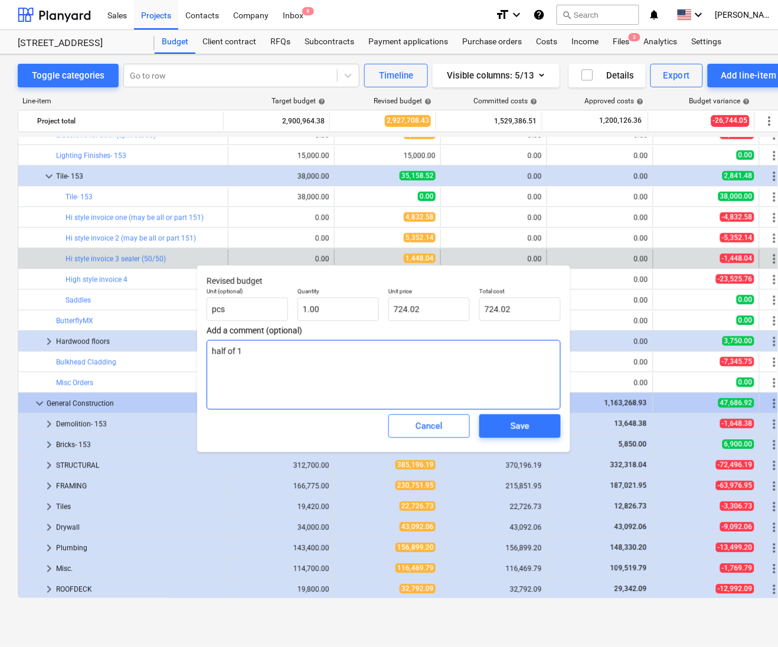
type textarea "x"
type textarea "half of 14"
type textarea "x"
type textarea "half of 144"
type textarea "x"
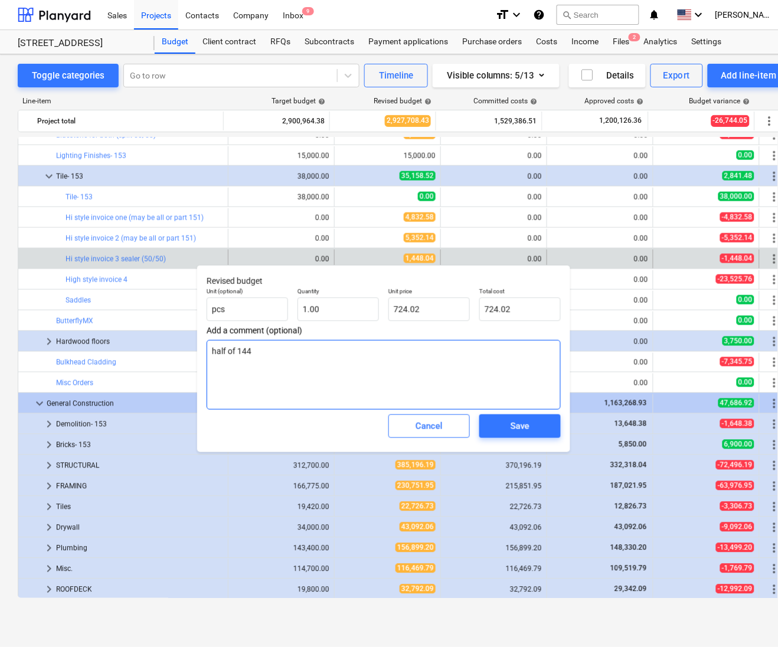
type textarea "half of 14"
type textarea "x"
type textarea "half of 148"
type textarea "x"
type textarea "half of 1480"
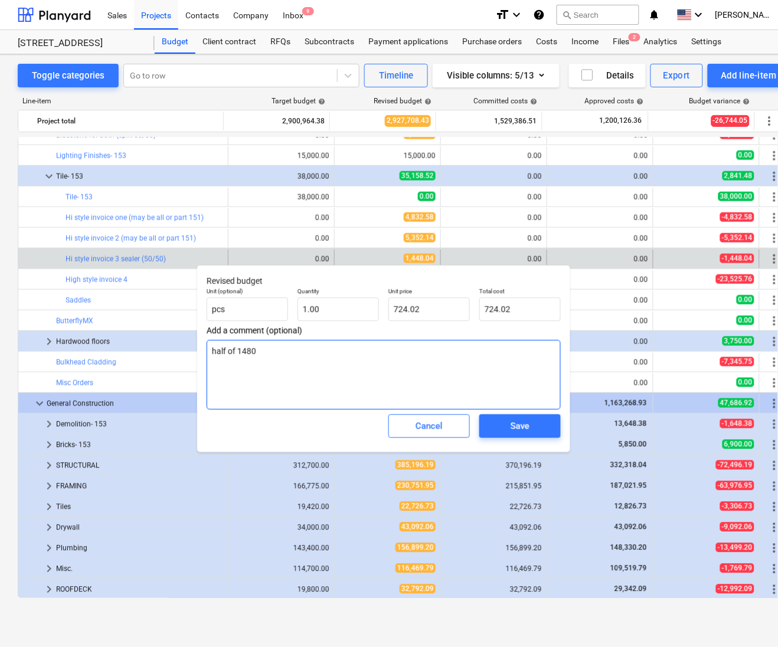
type textarea "x"
type textarea "half of 1480."
type textarea "x"
type textarea "half of 1480.0"
type textarea "x"
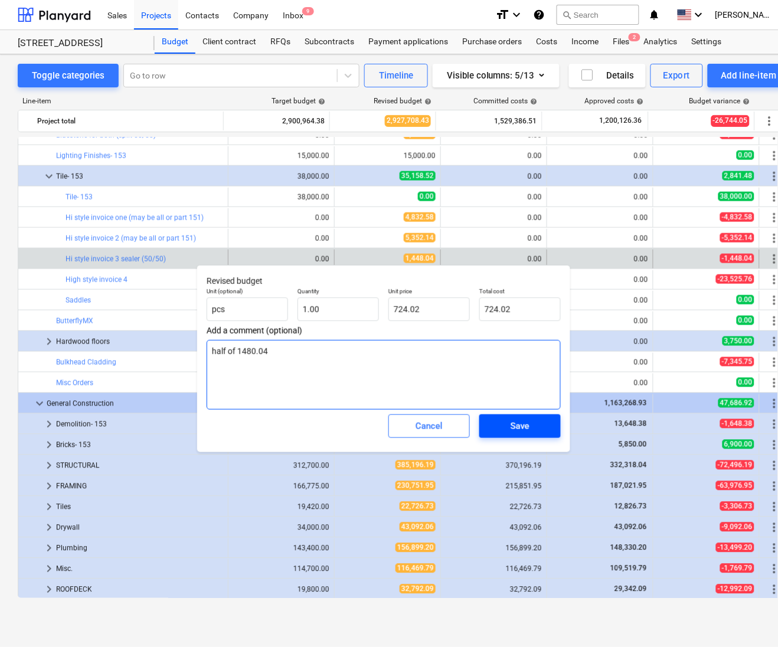
type textarea "half of 1480.04"
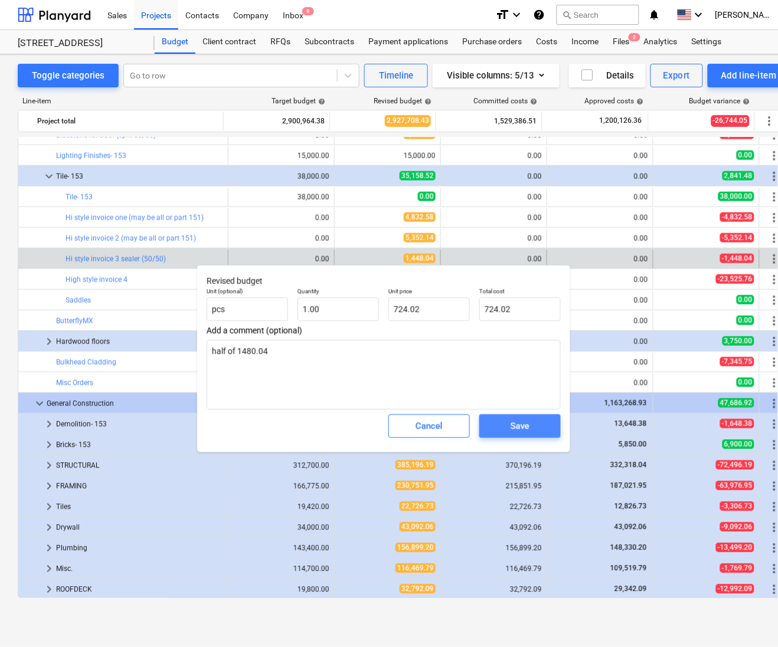
click at [535, 431] on span "Save" at bounding box center [519, 425] width 53 height 15
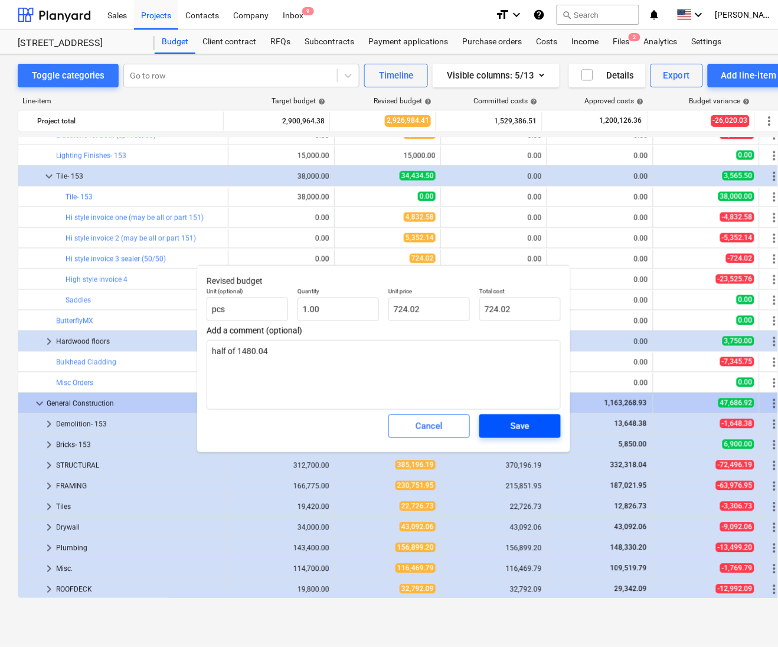
type textarea "x"
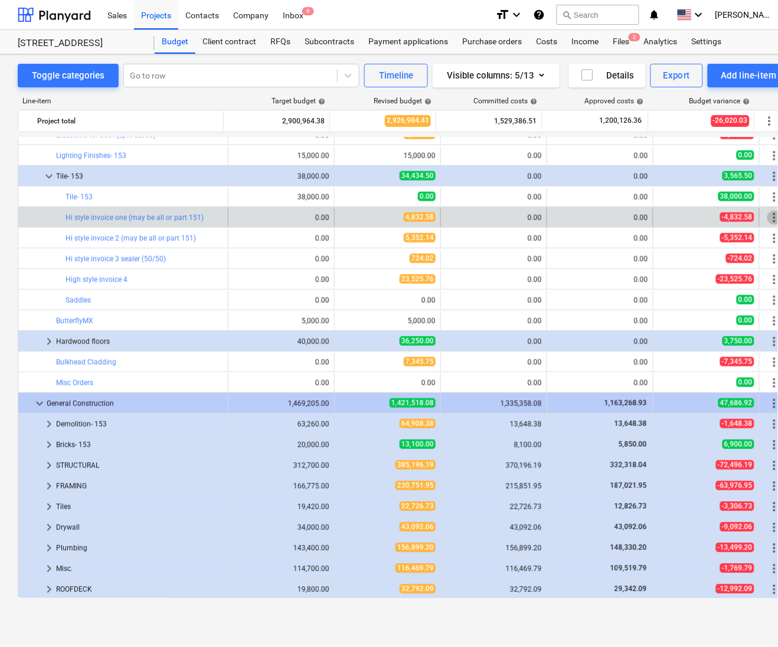
click at [768, 212] on span "more_vert" at bounding box center [774, 218] width 14 height 14
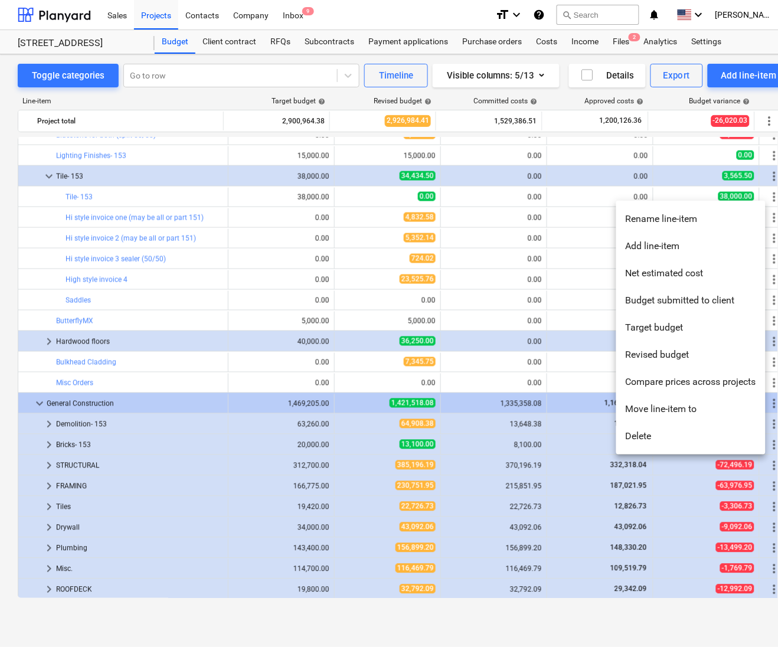
click at [690, 214] on li "Rename line-item" at bounding box center [690, 218] width 149 height 27
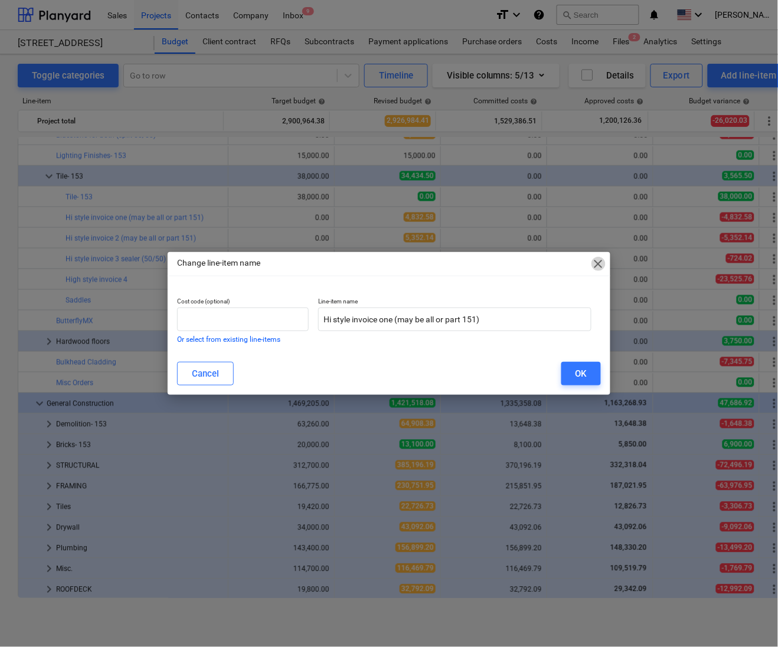
click at [604, 264] on span "close" at bounding box center [598, 264] width 14 height 14
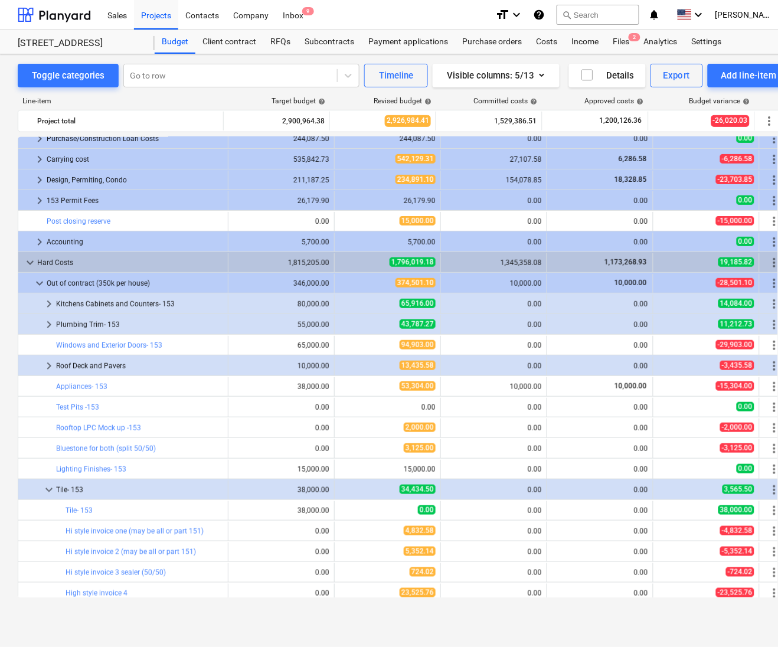
scroll to position [0, 0]
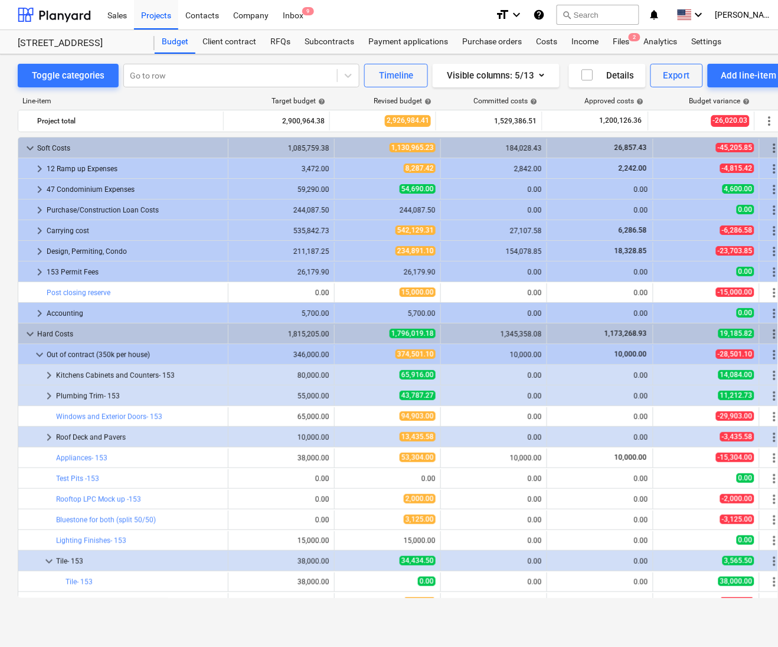
click at [179, 98] on div "Line-item" at bounding box center [121, 101] width 206 height 8
click at [119, 10] on div "Sales" at bounding box center [117, 14] width 34 height 30
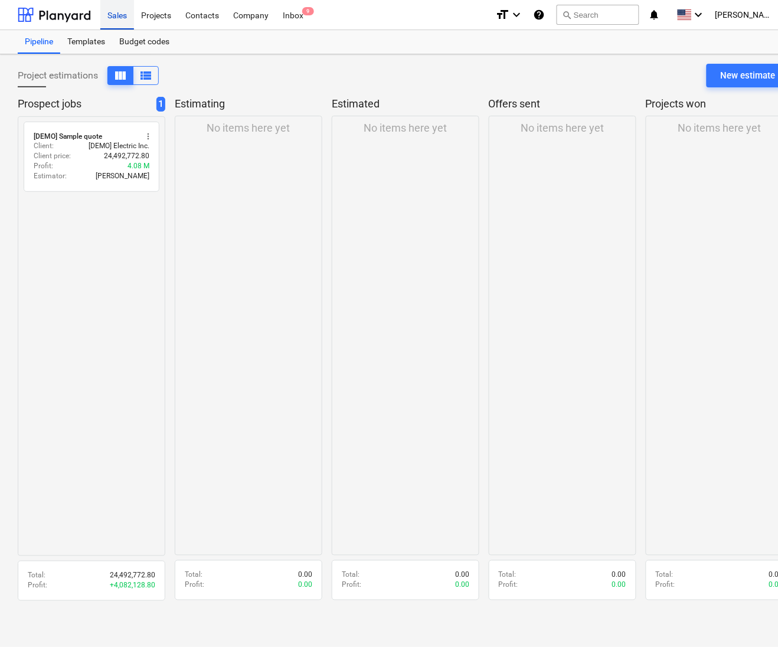
click at [123, 6] on div "Sales" at bounding box center [117, 14] width 34 height 30
click at [63, 15] on div at bounding box center [54, 14] width 73 height 29
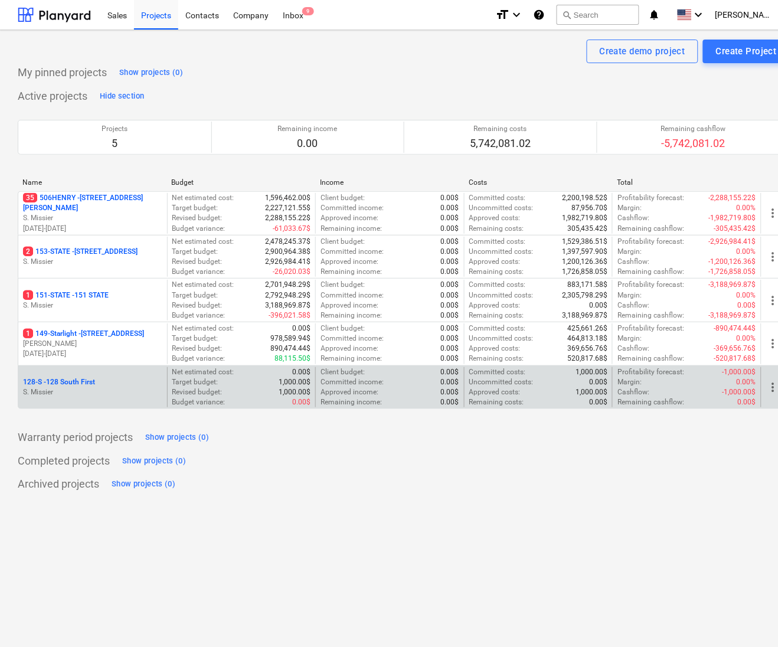
click at [72, 376] on div "128-S - 128 South First S. Missier" at bounding box center [92, 387] width 149 height 41
click at [86, 389] on p "S. Missier" at bounding box center [92, 392] width 139 height 10
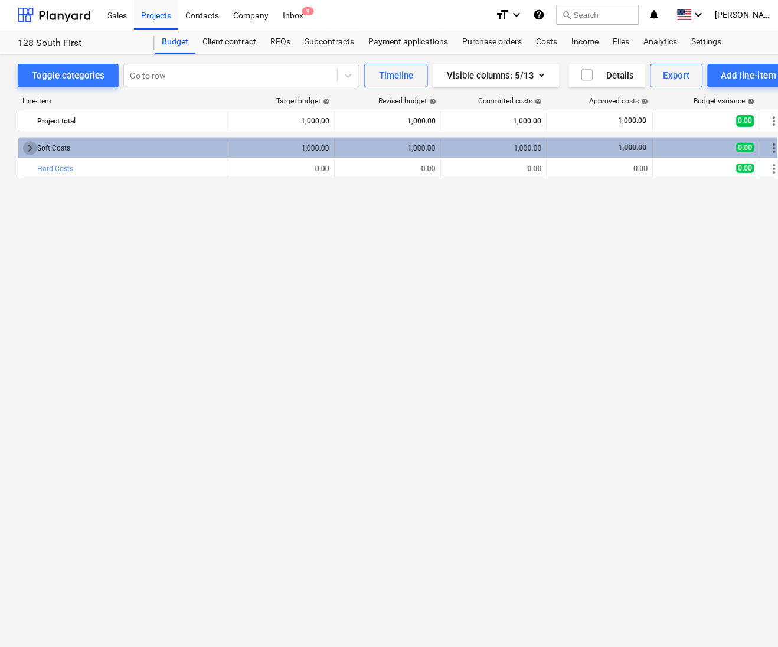
click at [32, 148] on span "keyboard_arrow_right" at bounding box center [30, 148] width 14 height 14
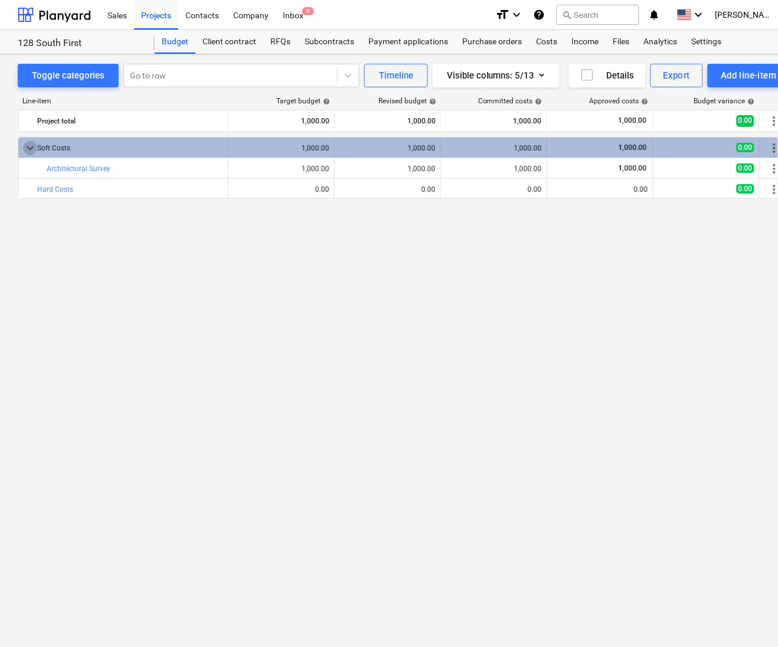
click at [31, 146] on span "keyboard_arrow_down" at bounding box center [30, 148] width 14 height 14
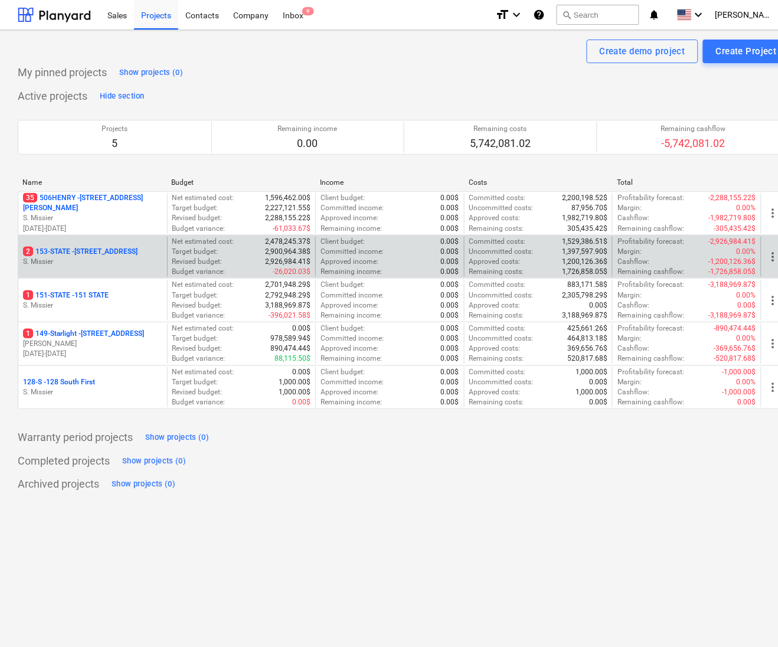
click at [88, 250] on p "2 153-STATE - 153 STATE ST" at bounding box center [80, 252] width 114 height 10
